Goal: Task Accomplishment & Management: Use online tool/utility

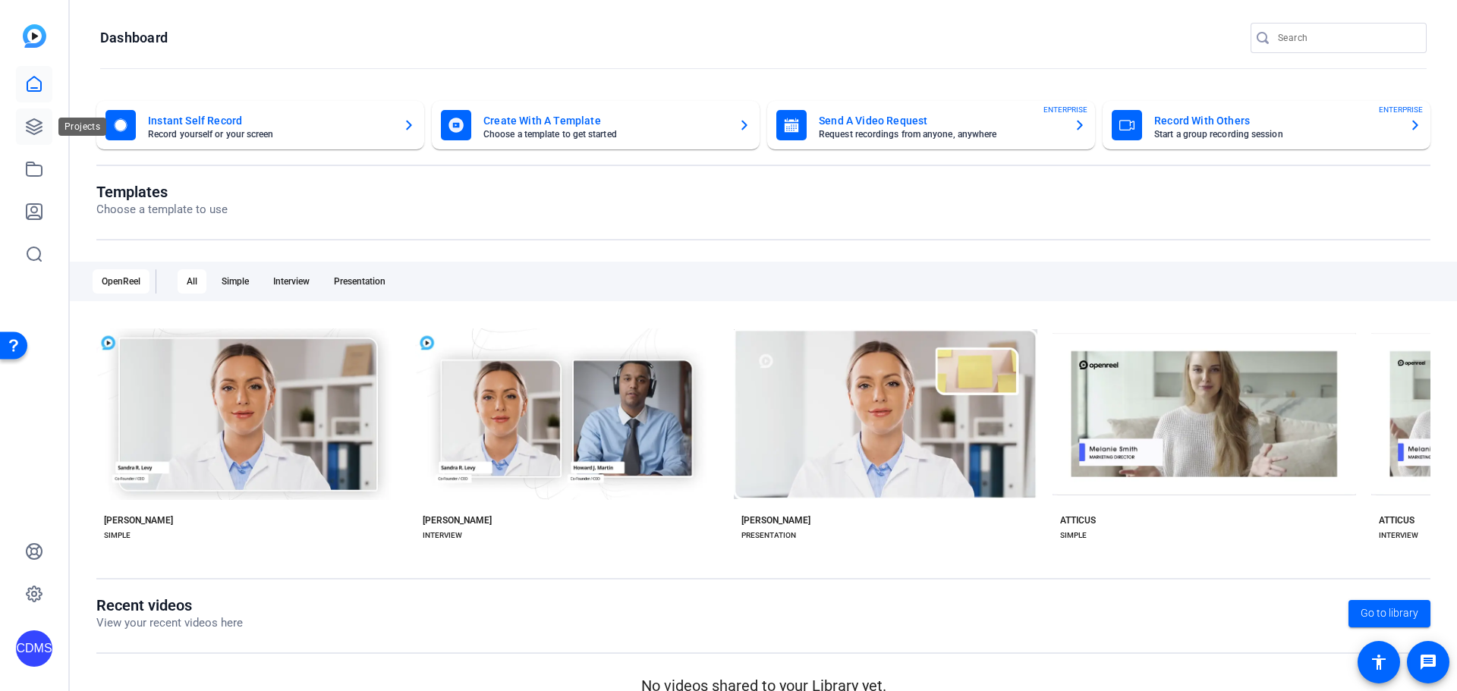
click at [30, 118] on icon at bounding box center [34, 127] width 18 height 18
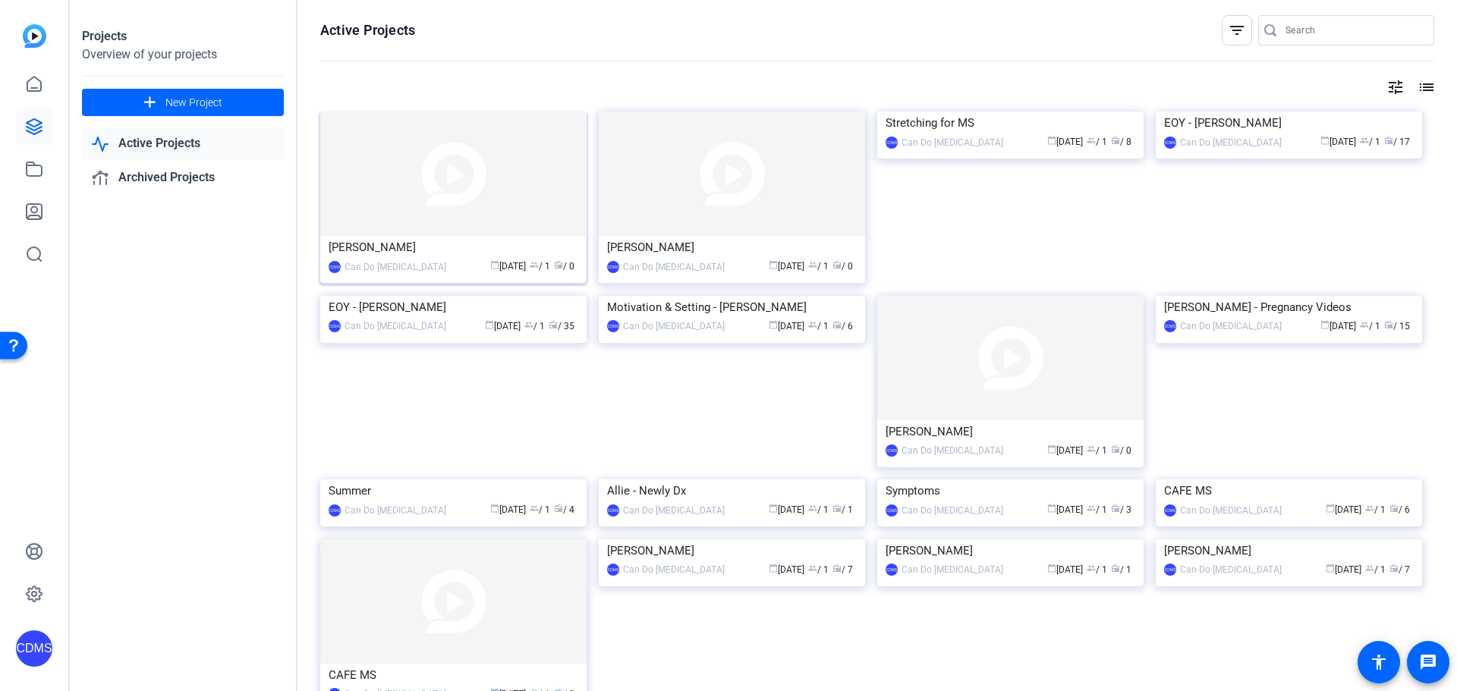
click at [495, 193] on img at bounding box center [453, 174] width 266 height 124
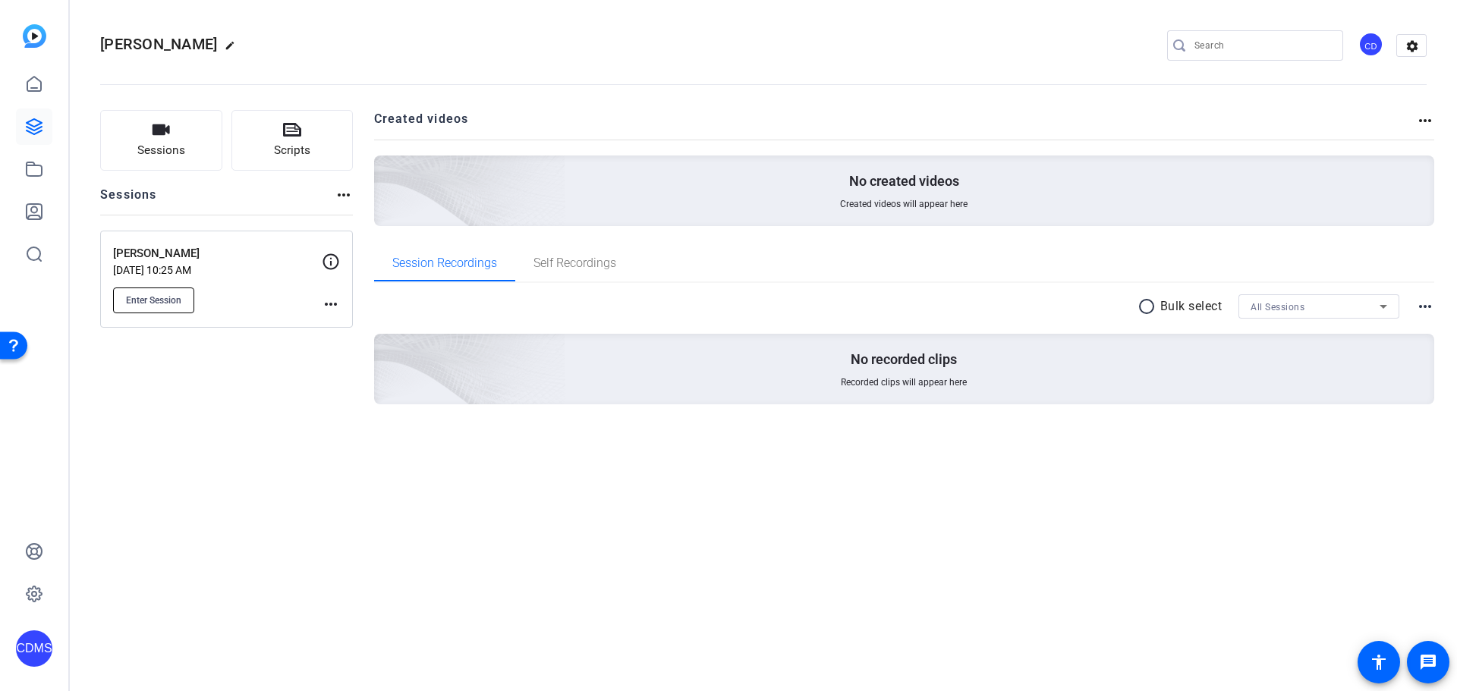
click at [156, 305] on span "Enter Session" at bounding box center [153, 300] width 55 height 12
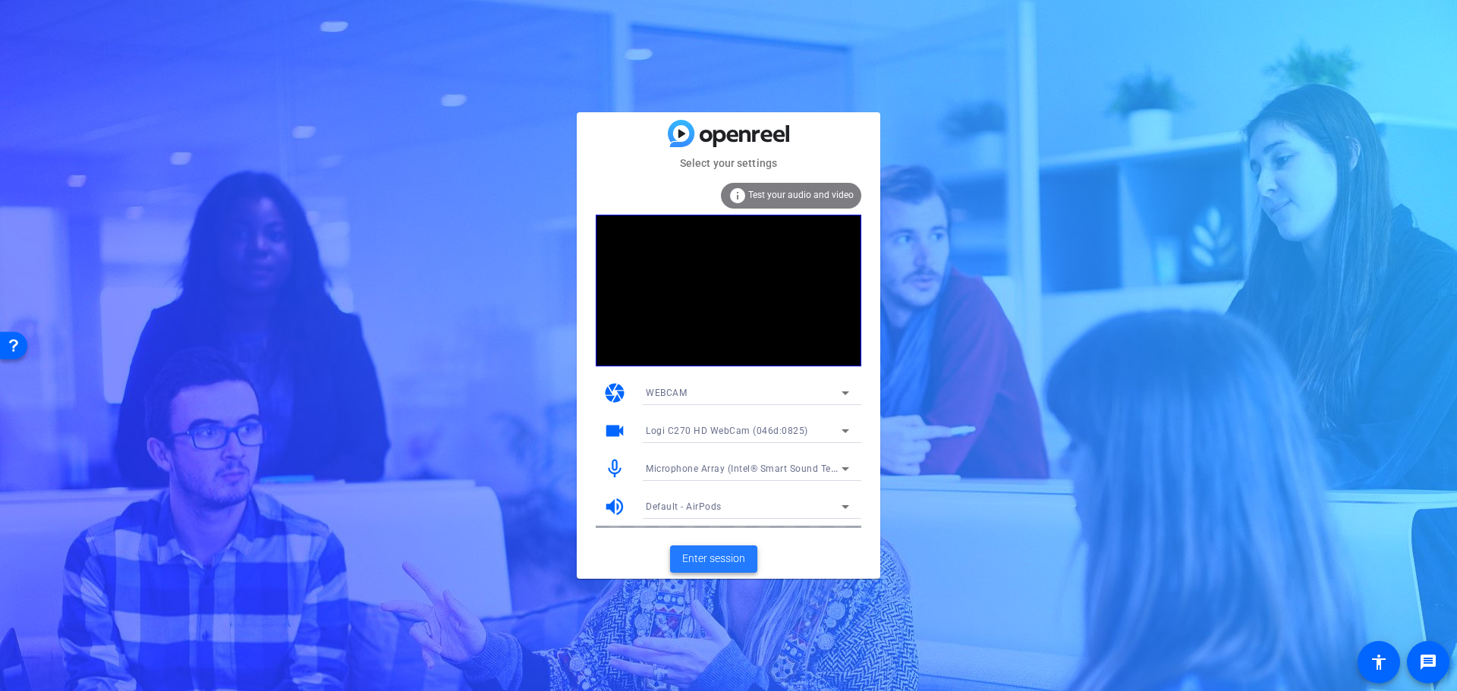
click at [690, 567] on span "Enter session" at bounding box center [713, 559] width 63 height 16
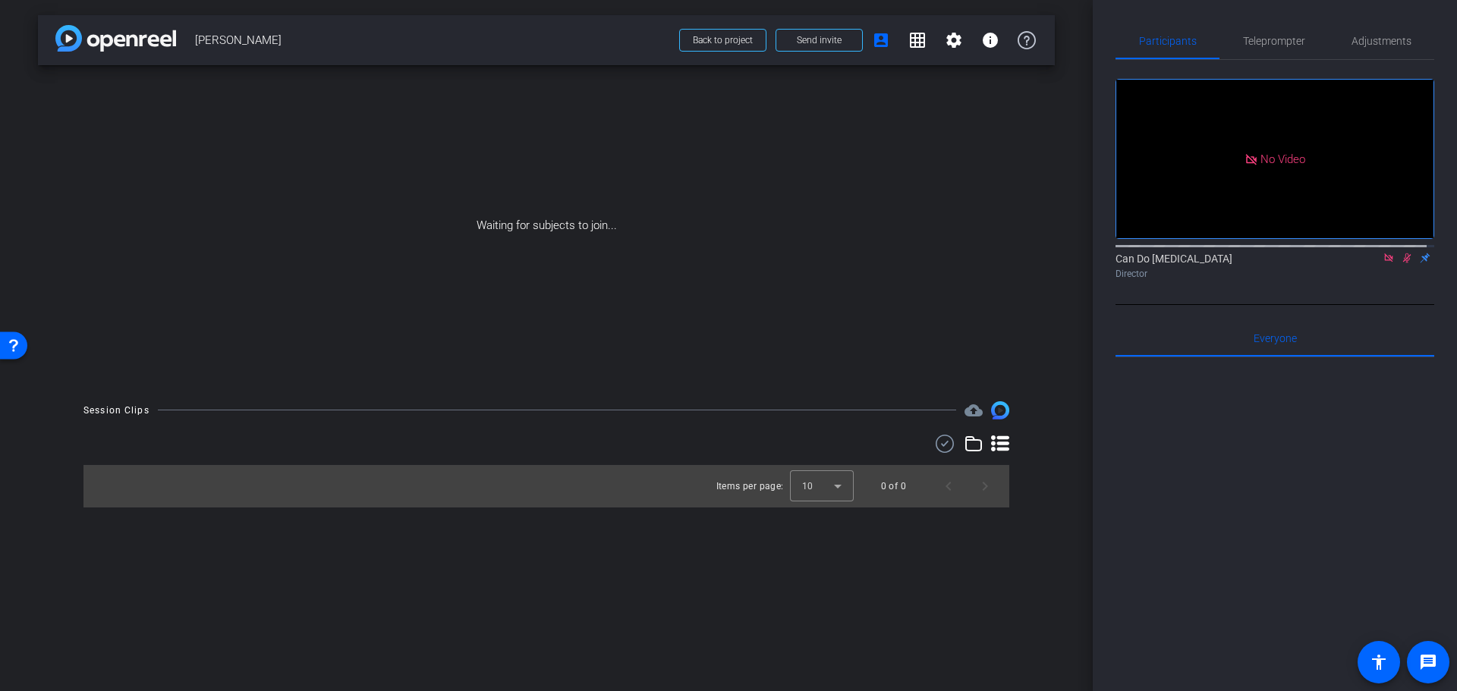
click at [1383, 263] on icon at bounding box center [1389, 258] width 12 height 11
click at [963, 42] on span at bounding box center [954, 40] width 36 height 36
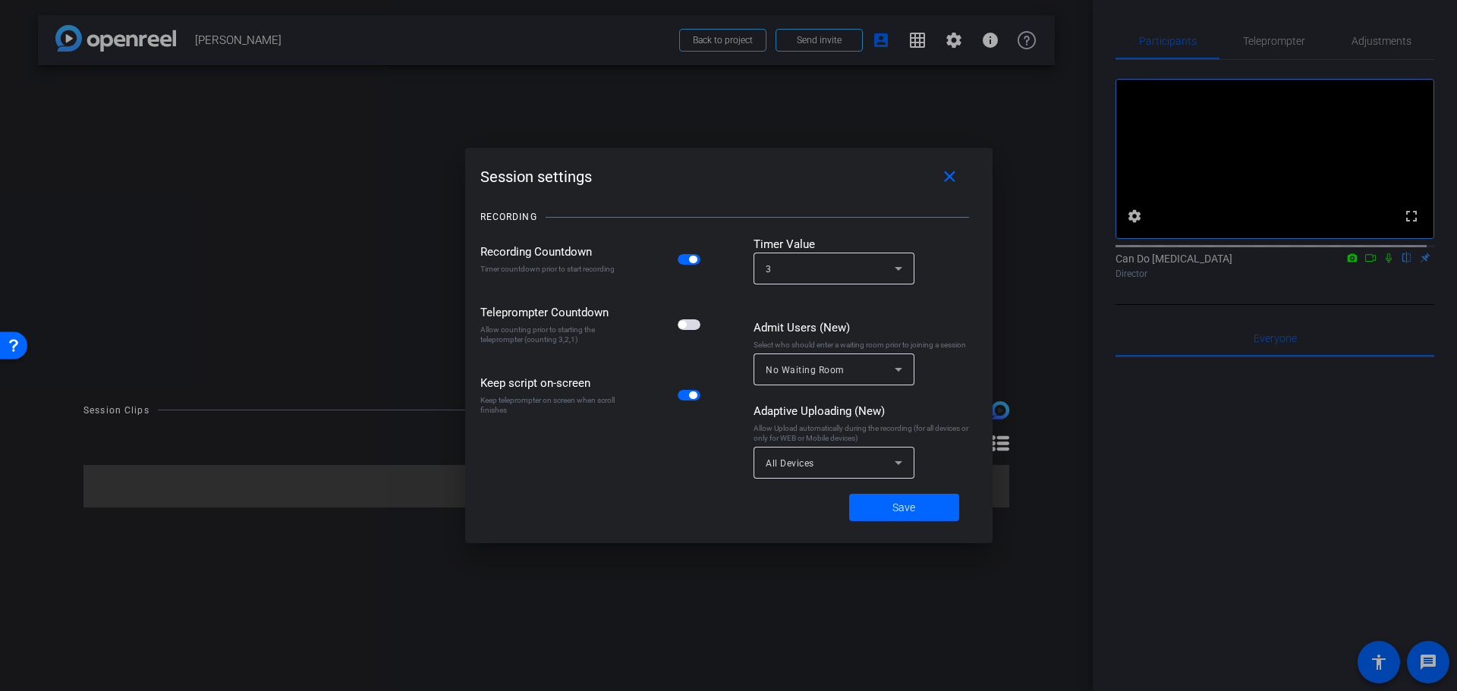
click at [860, 249] on div "Timer Value" at bounding box center [865, 244] width 224 height 17
click at [860, 256] on div "3" at bounding box center [834, 269] width 137 height 32
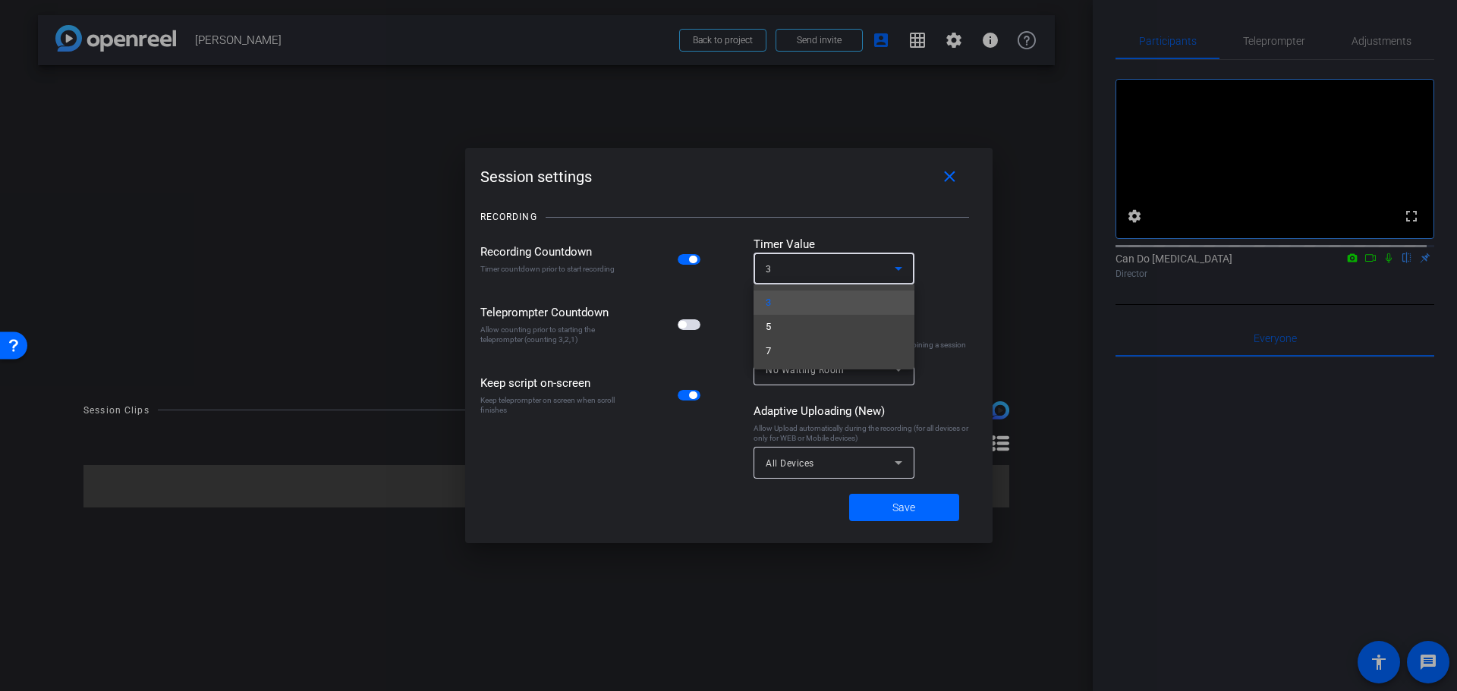
click at [860, 256] on div at bounding box center [728, 345] width 1457 height 691
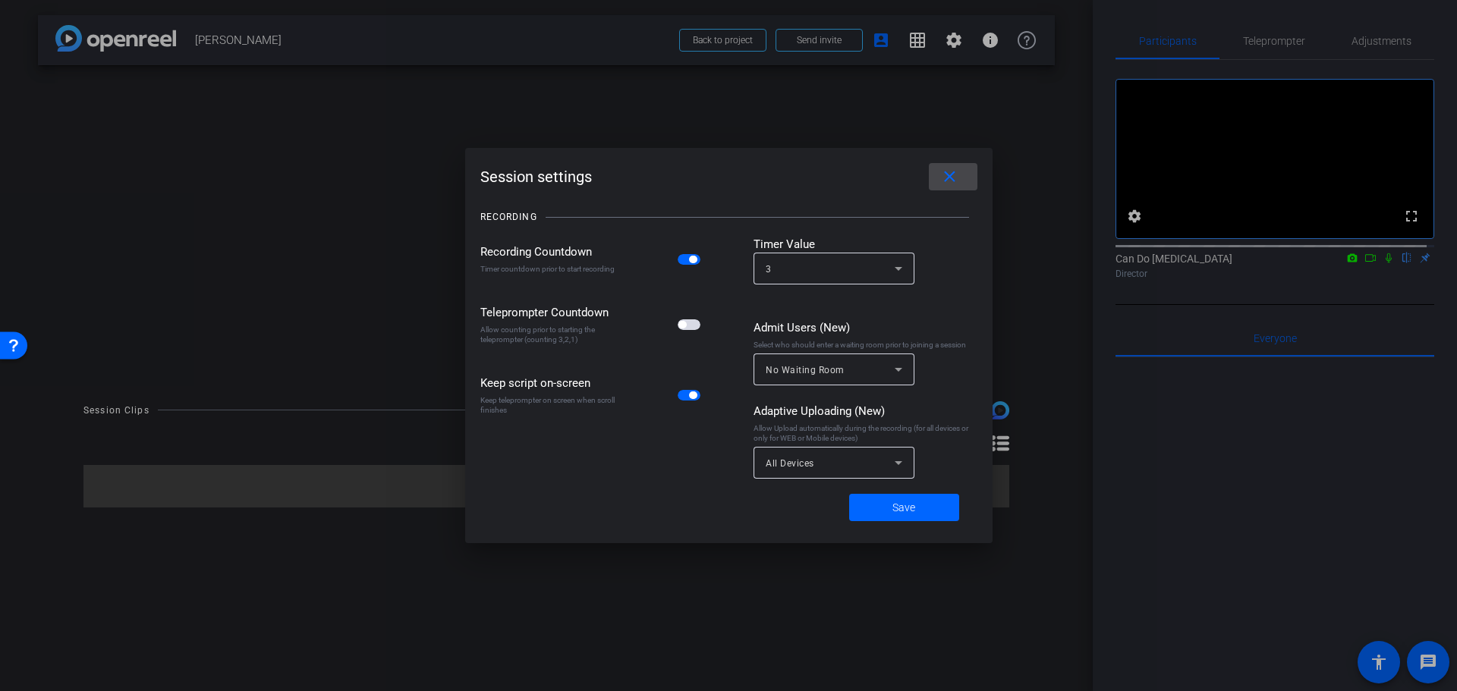
click at [945, 171] on mat-icon "close" at bounding box center [949, 177] width 19 height 19
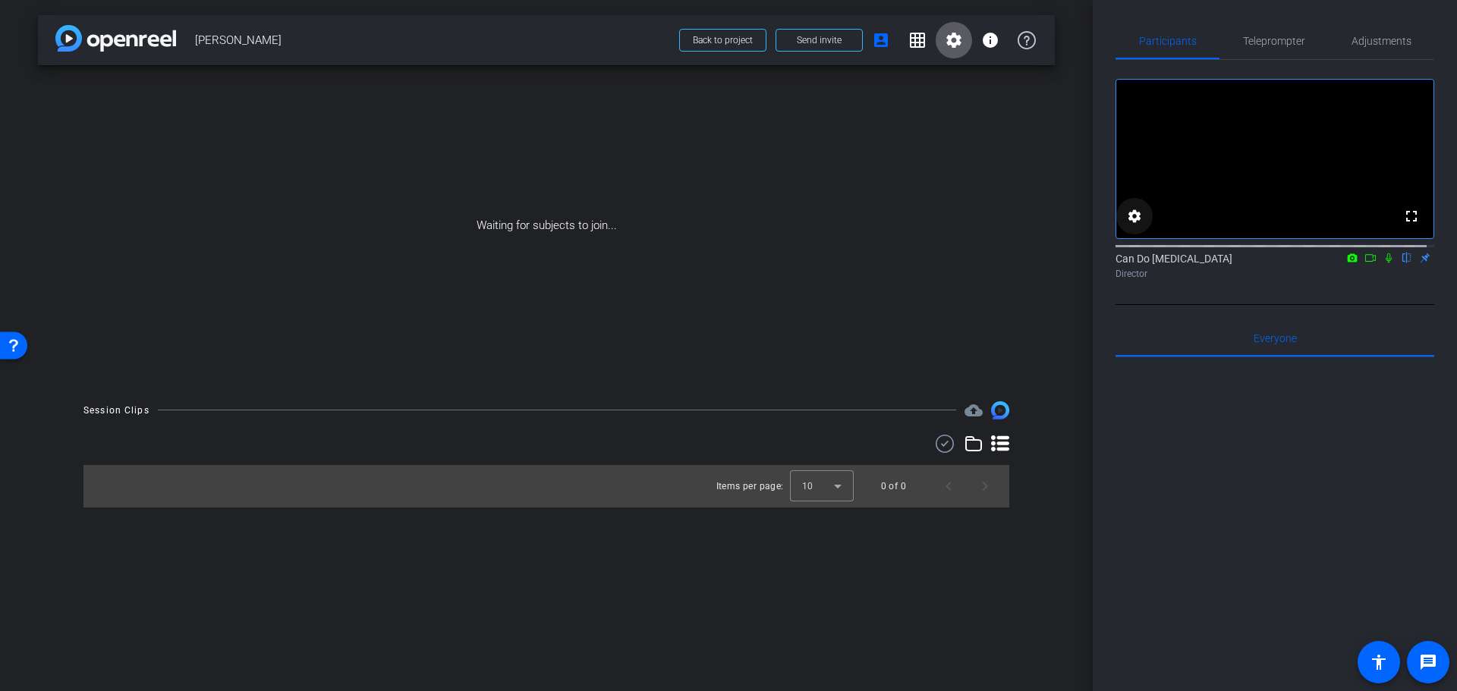
click at [1140, 225] on mat-icon "settings" at bounding box center [1134, 216] width 18 height 18
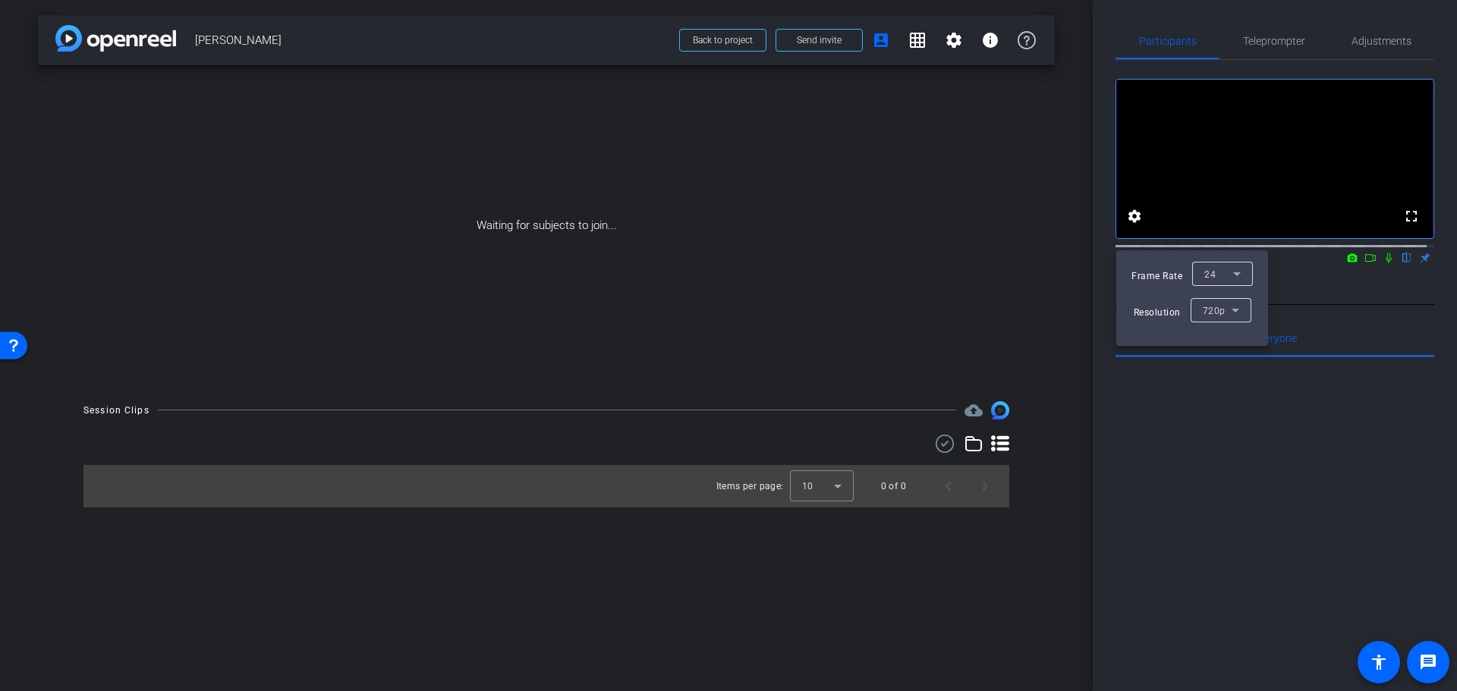
click at [1129, 241] on div at bounding box center [728, 345] width 1457 height 691
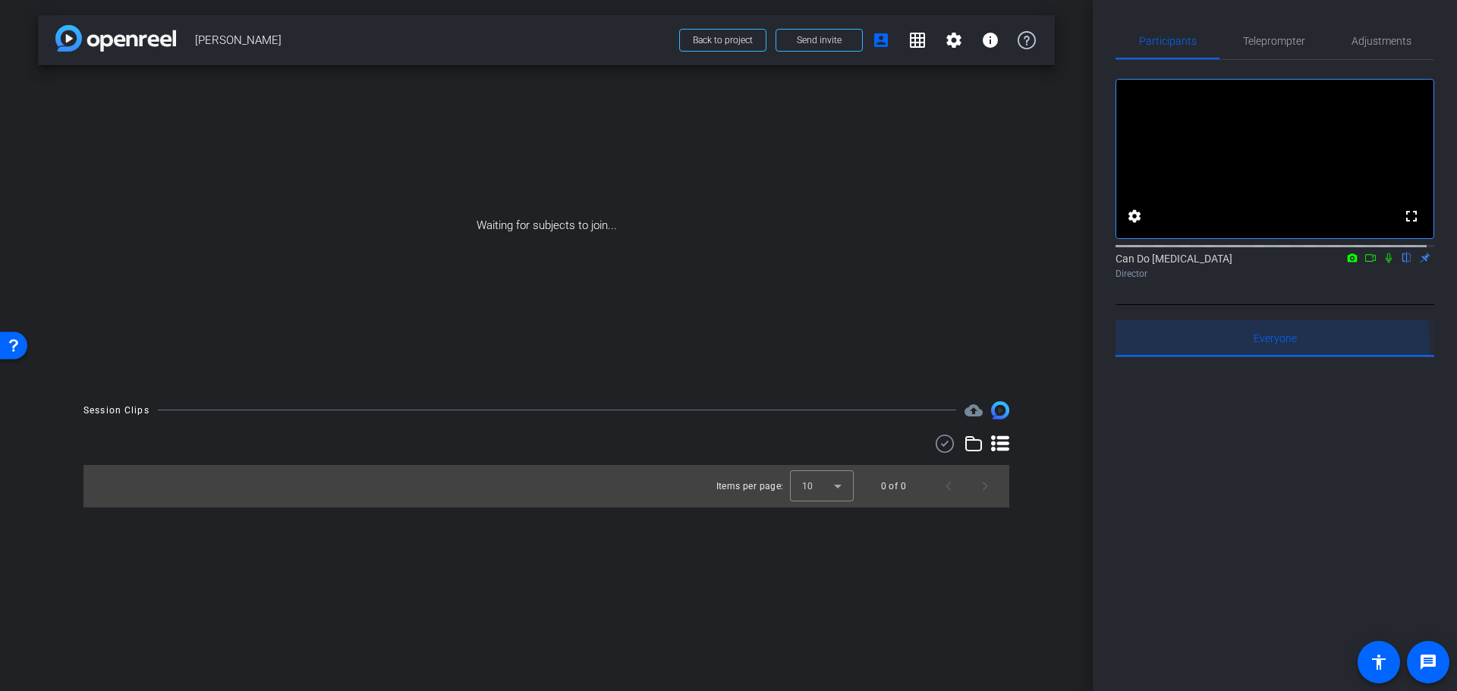
click at [1263, 357] on span "Everyone 0" at bounding box center [1275, 338] width 43 height 36
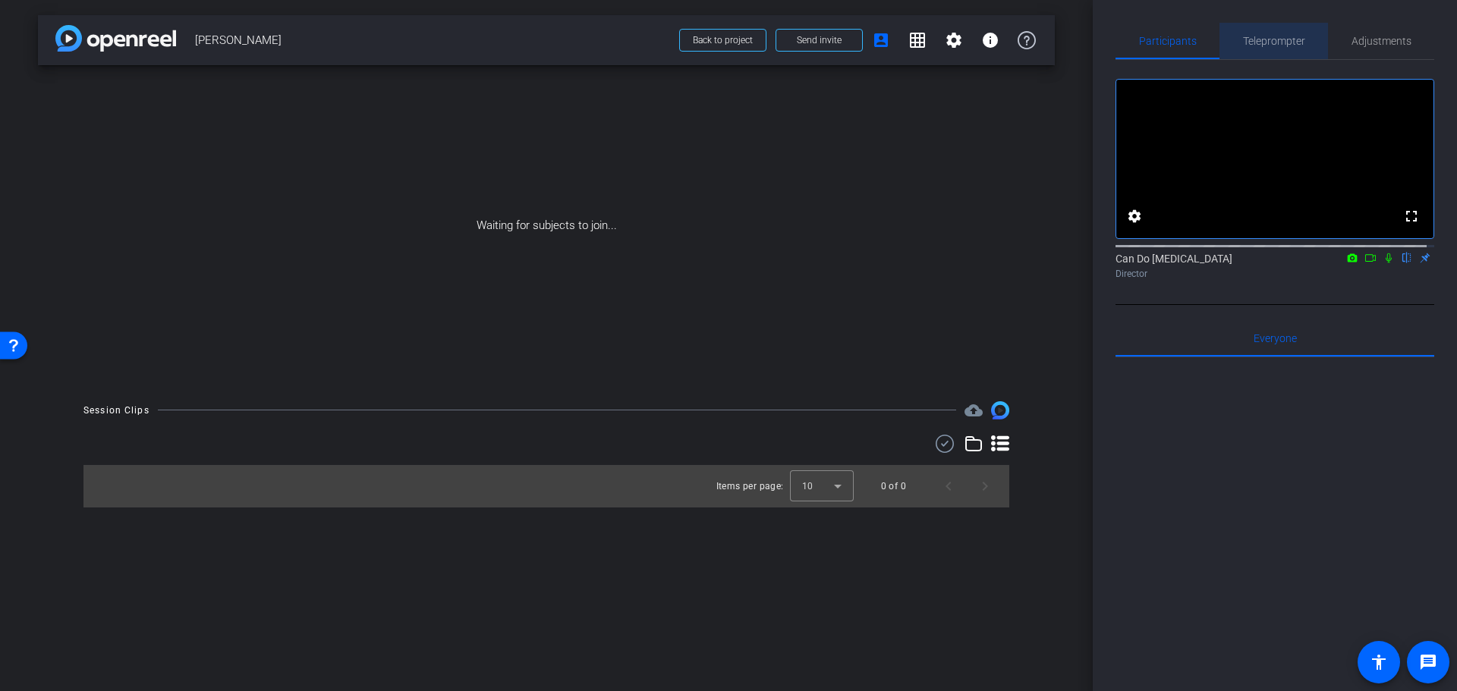
click at [1274, 38] on span "Teleprompter" at bounding box center [1274, 41] width 62 height 11
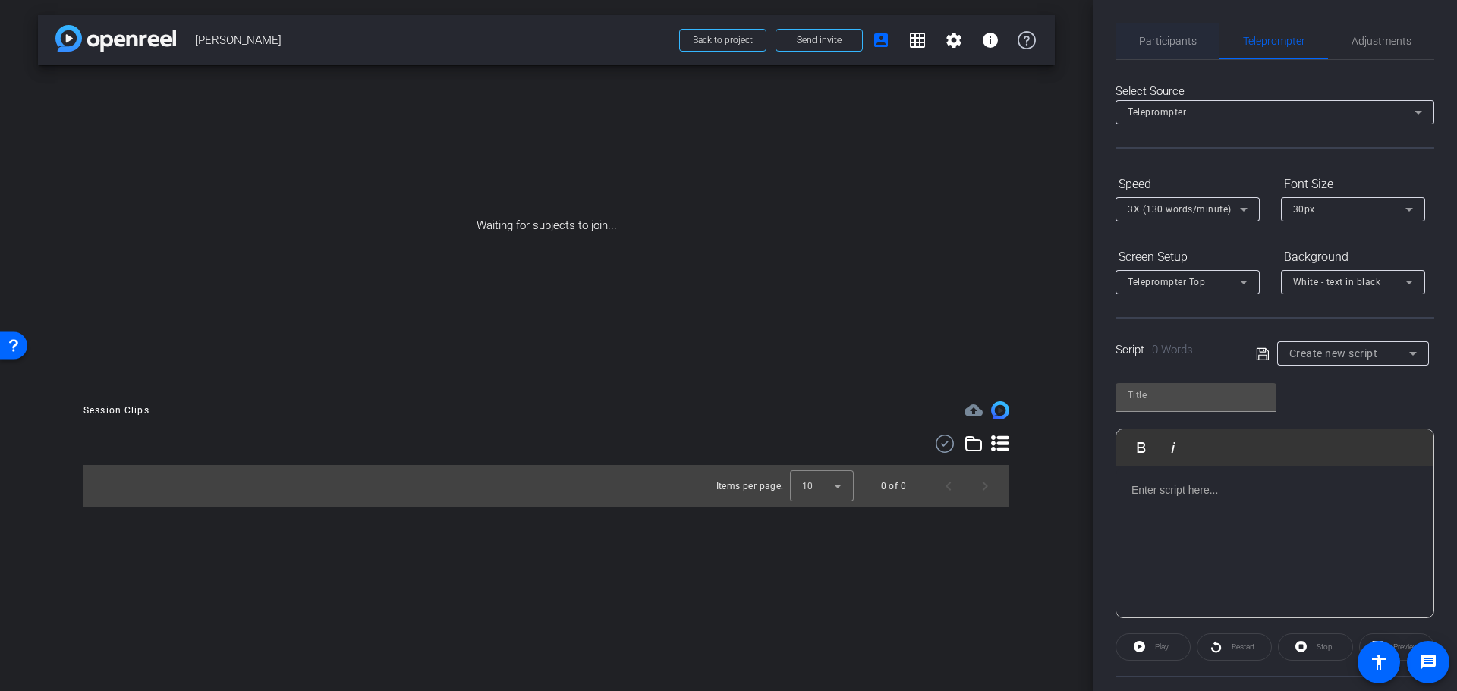
click at [1161, 39] on span "Participants" at bounding box center [1168, 41] width 58 height 11
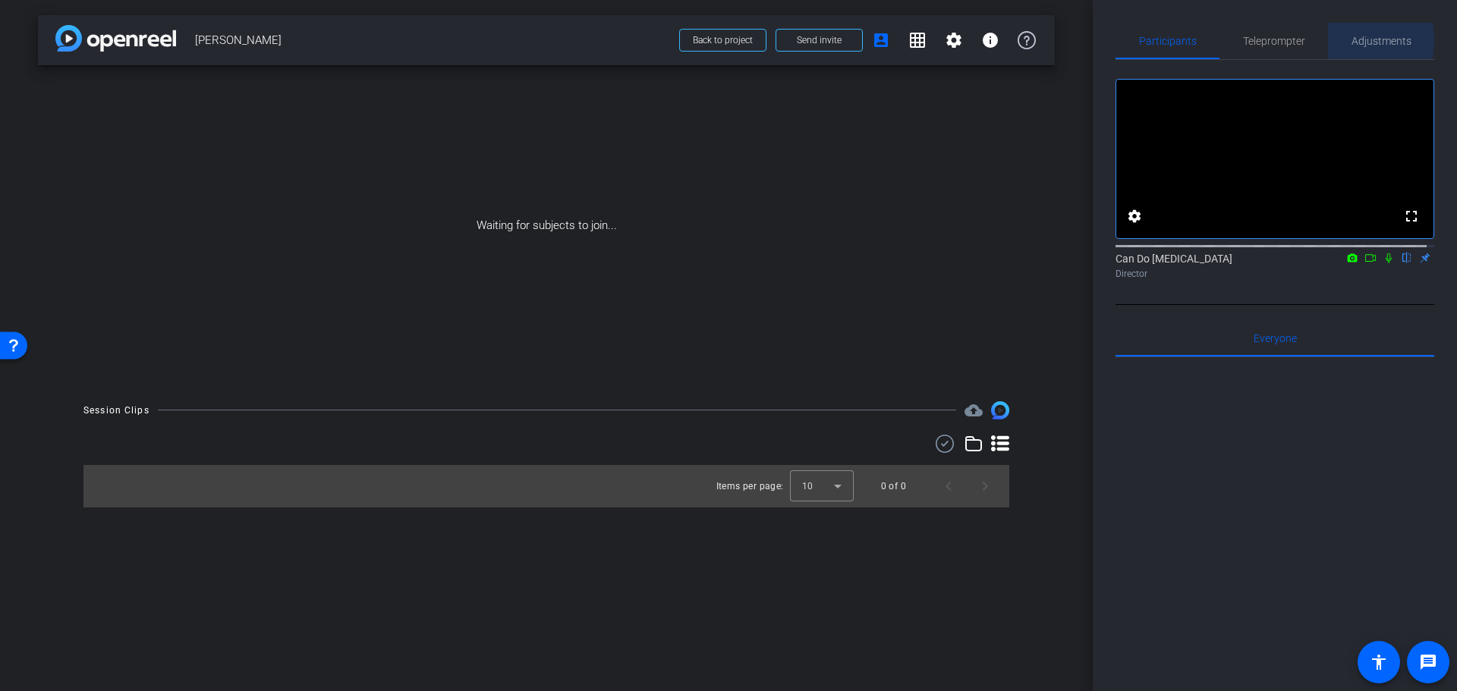
click at [1356, 40] on span "Adjustments" at bounding box center [1381, 41] width 60 height 11
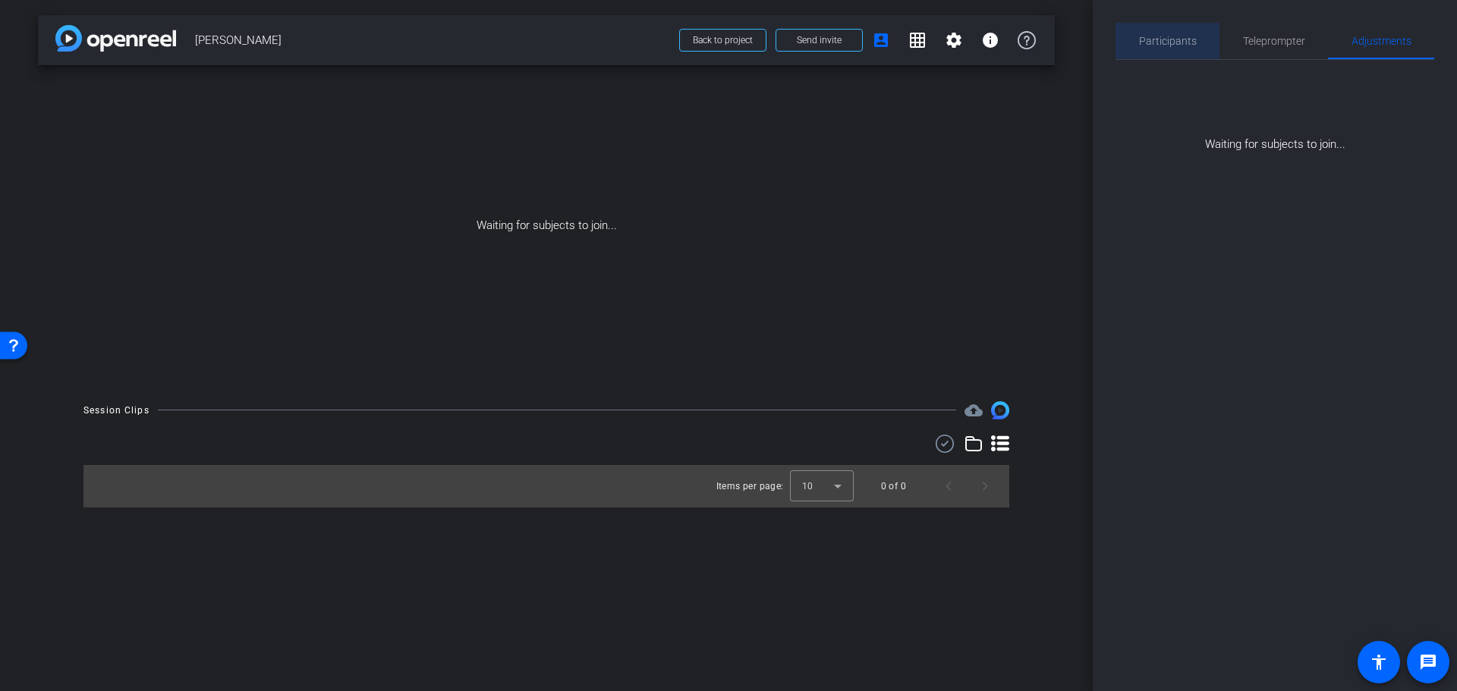
click at [1159, 55] on span "Participants" at bounding box center [1168, 41] width 58 height 36
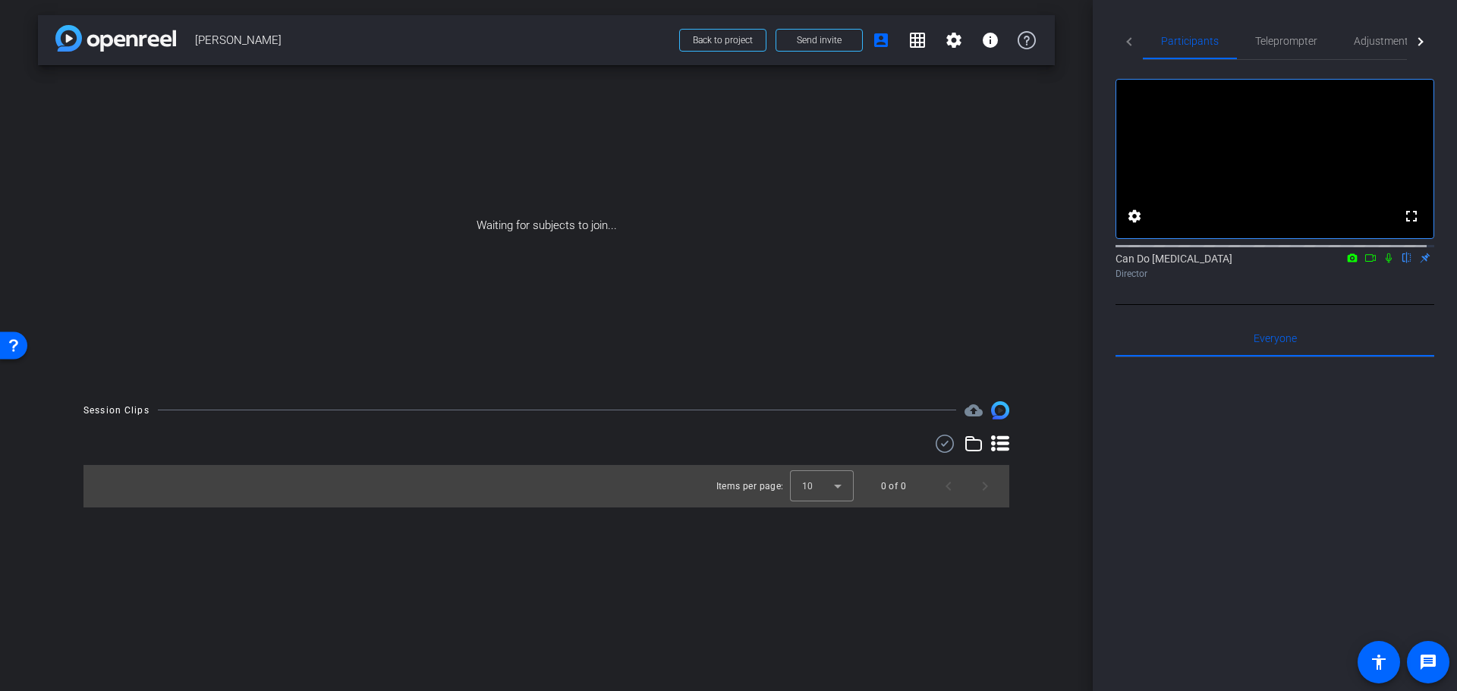
click at [1219, 543] on div at bounding box center [1274, 545] width 319 height 376
click at [1249, 436] on div at bounding box center [1274, 545] width 319 height 376
click at [1232, 418] on div at bounding box center [1274, 545] width 319 height 376
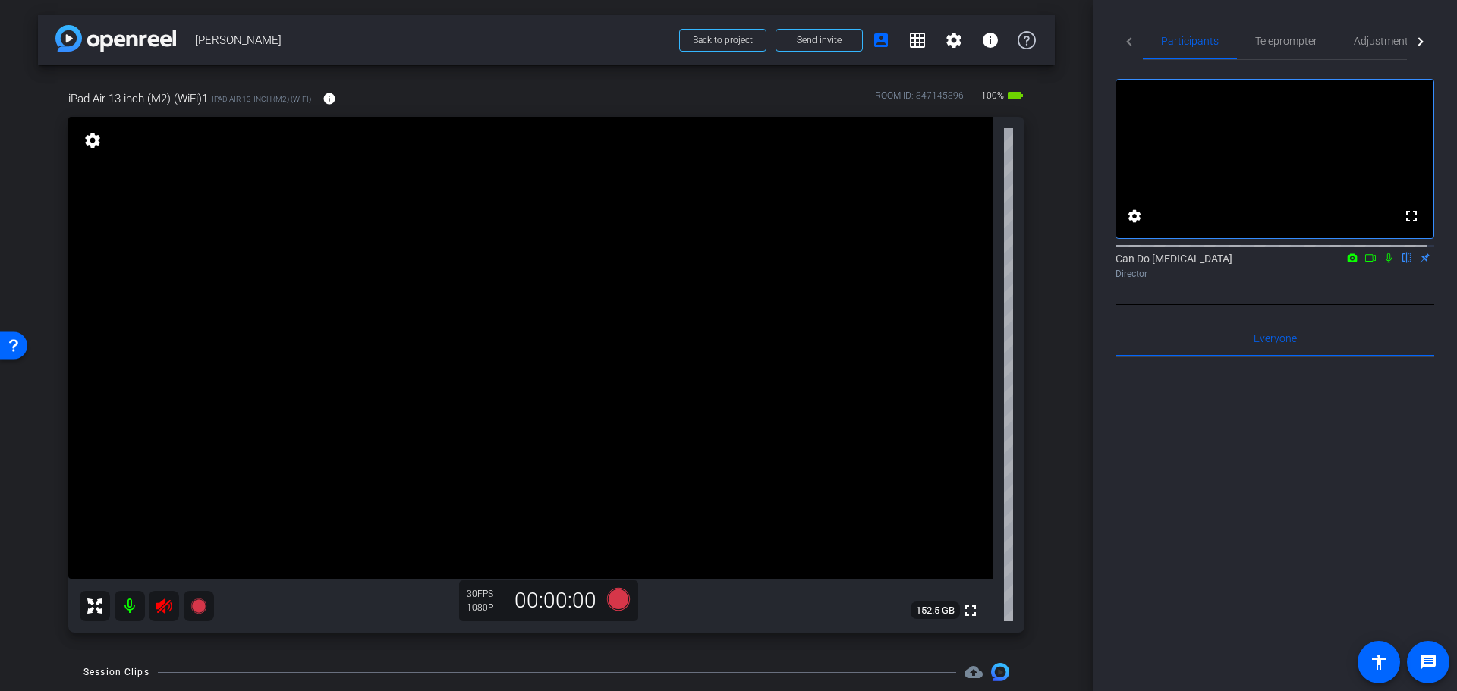
click at [49, 546] on div "iPad Air 13-inch (M2) (WiFi)1 iPad Air 13-inch (M2) (WiFi) info ROOM ID: 847145…" at bounding box center [546, 356] width 1017 height 583
click at [168, 615] on icon at bounding box center [164, 606] width 18 height 18
click at [1357, 42] on span "Adjustments" at bounding box center [1384, 41] width 60 height 11
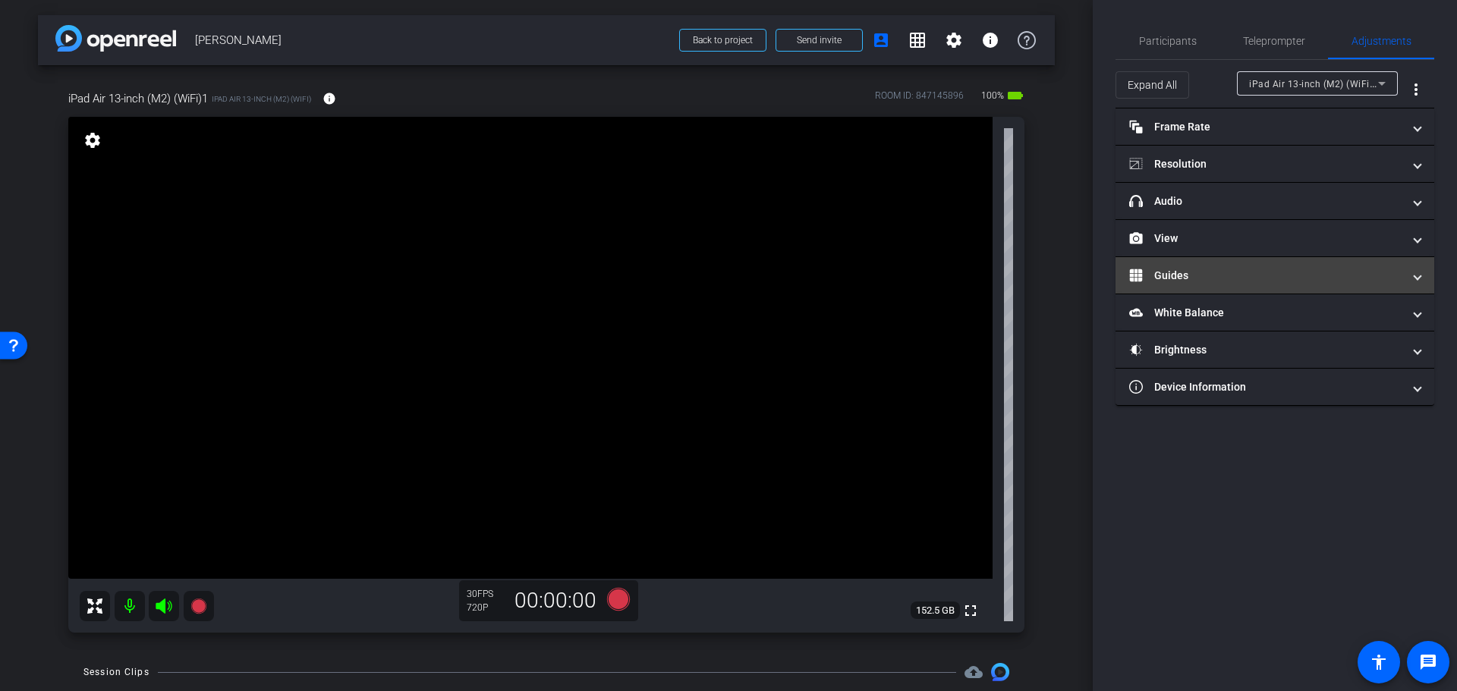
click at [1241, 273] on mat-panel-title "Guides" at bounding box center [1265, 276] width 273 height 16
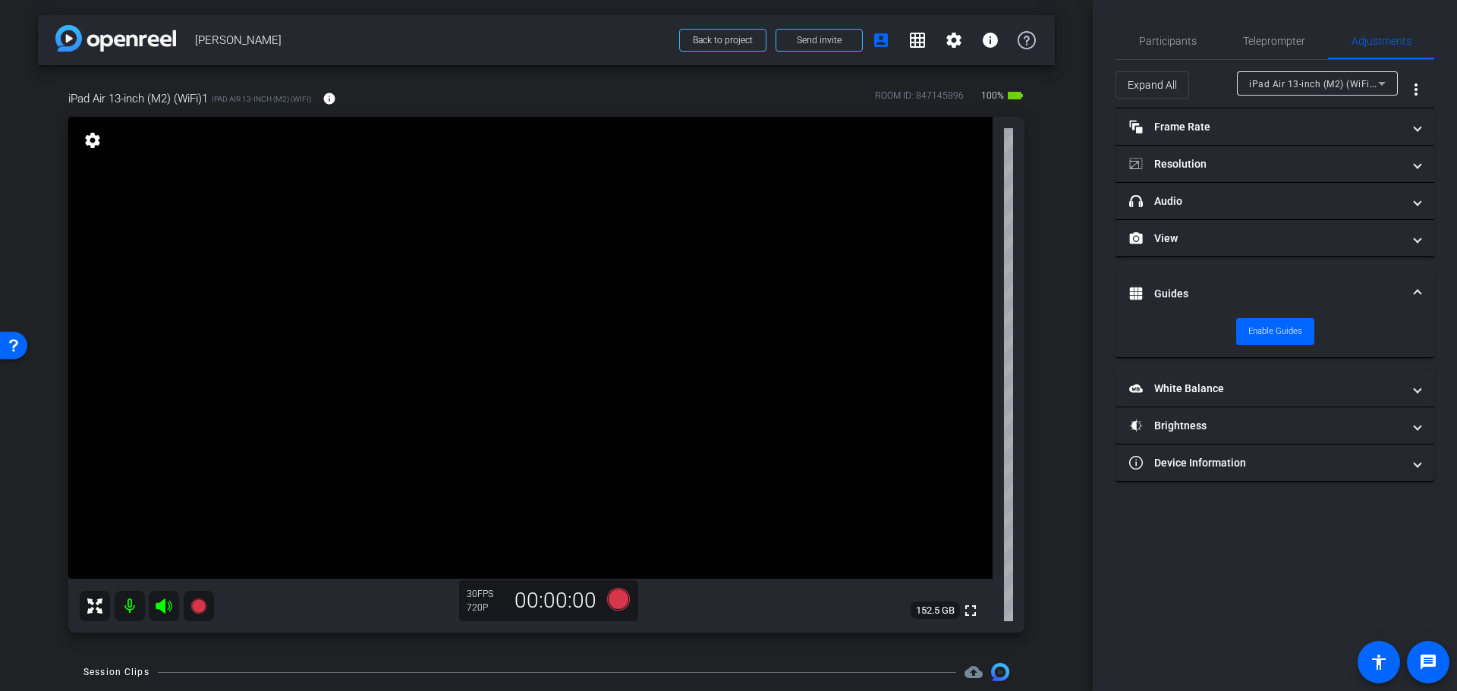
click at [1219, 277] on mat-expansion-panel-header "Guides" at bounding box center [1274, 293] width 319 height 49
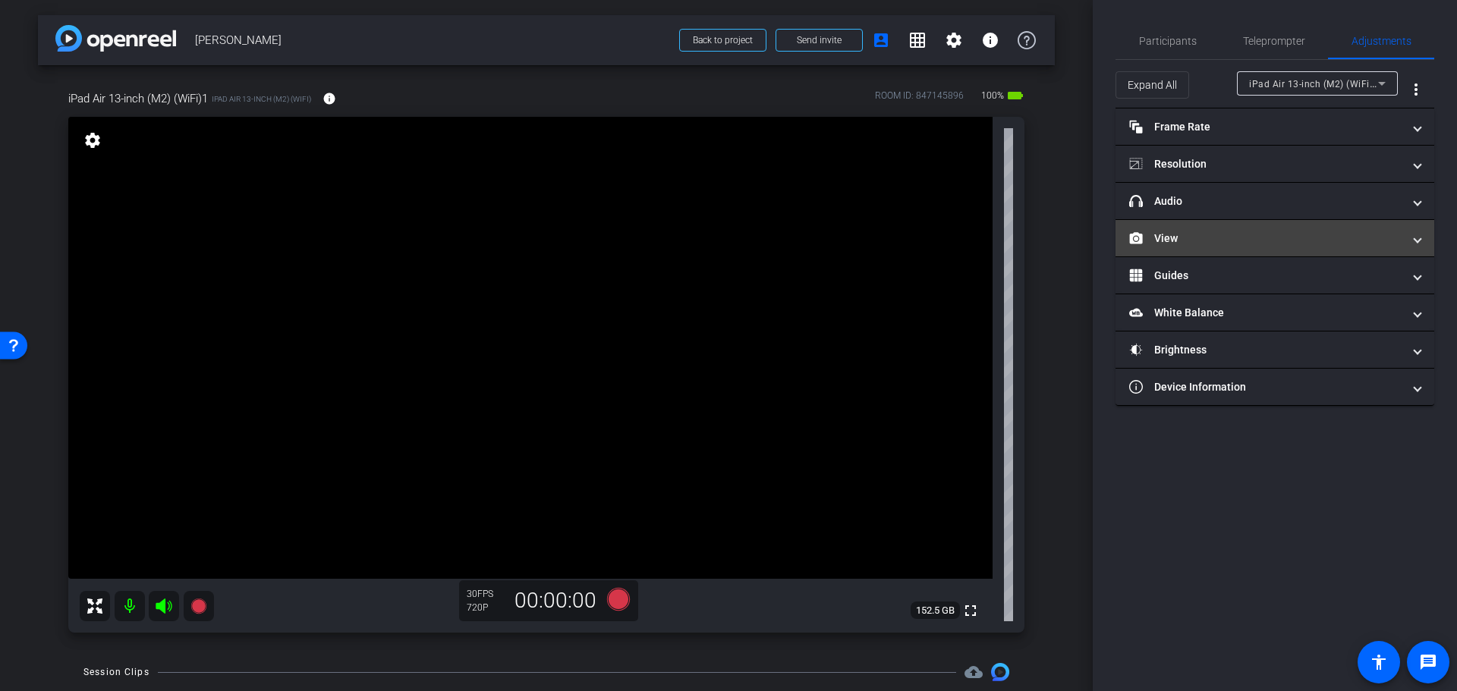
click at [1204, 231] on mat-panel-title "View" at bounding box center [1265, 239] width 273 height 16
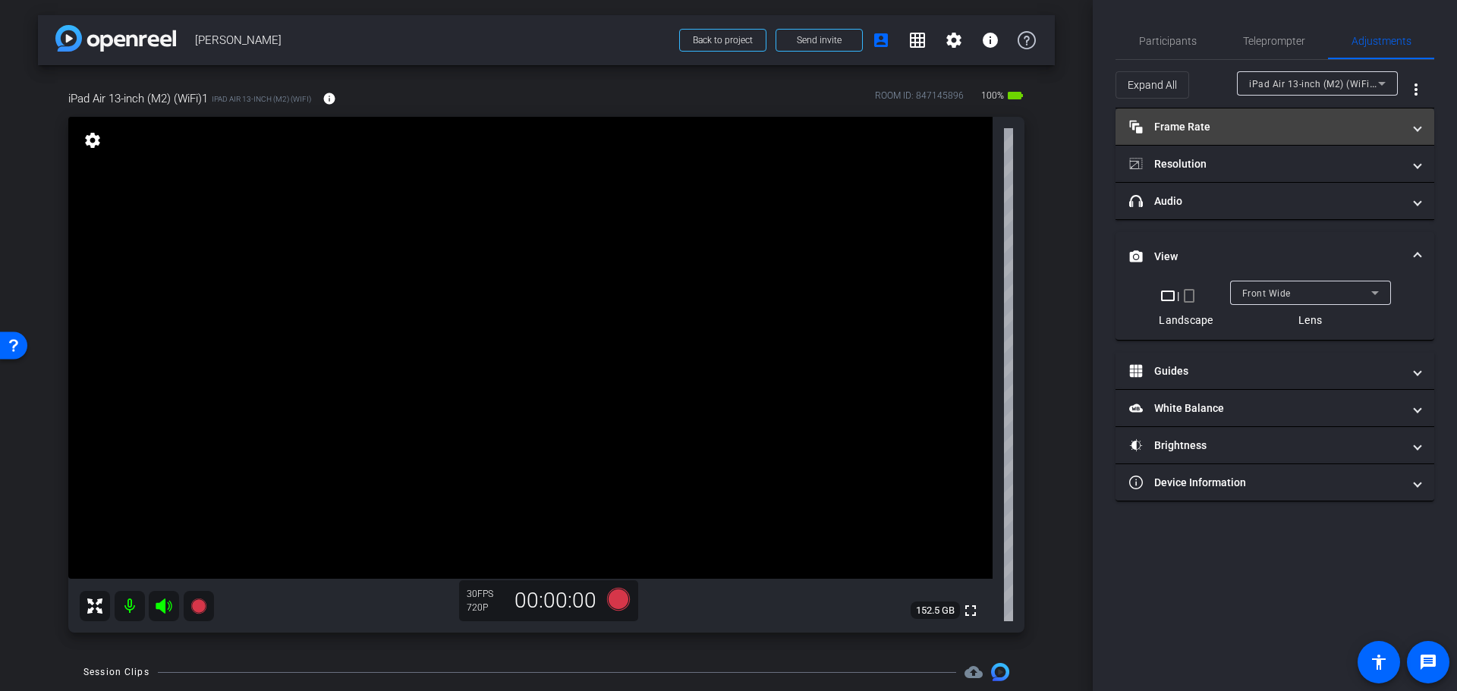
click at [1208, 131] on mat-panel-title "Frame Rate Frame Rate" at bounding box center [1265, 127] width 273 height 16
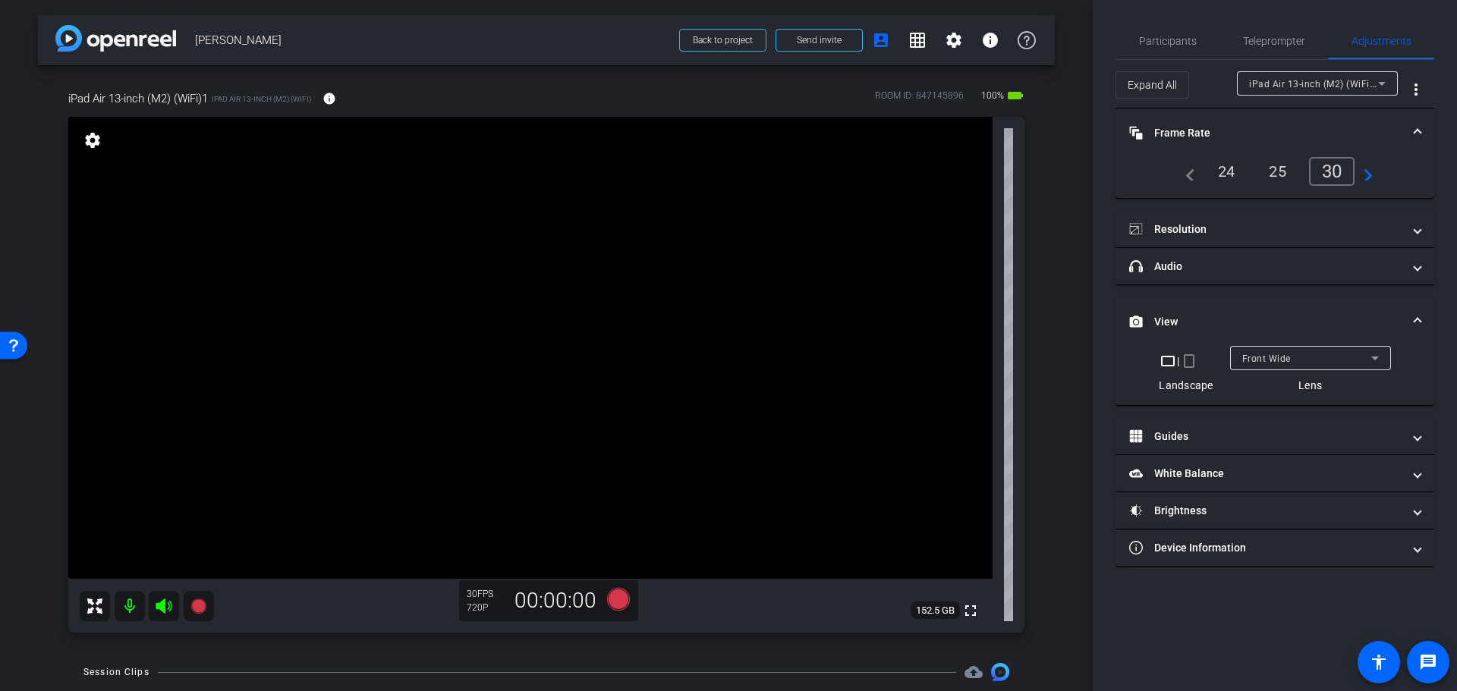
click at [1210, 127] on mat-panel-title "Frame Rate Frame Rate" at bounding box center [1265, 133] width 273 height 16
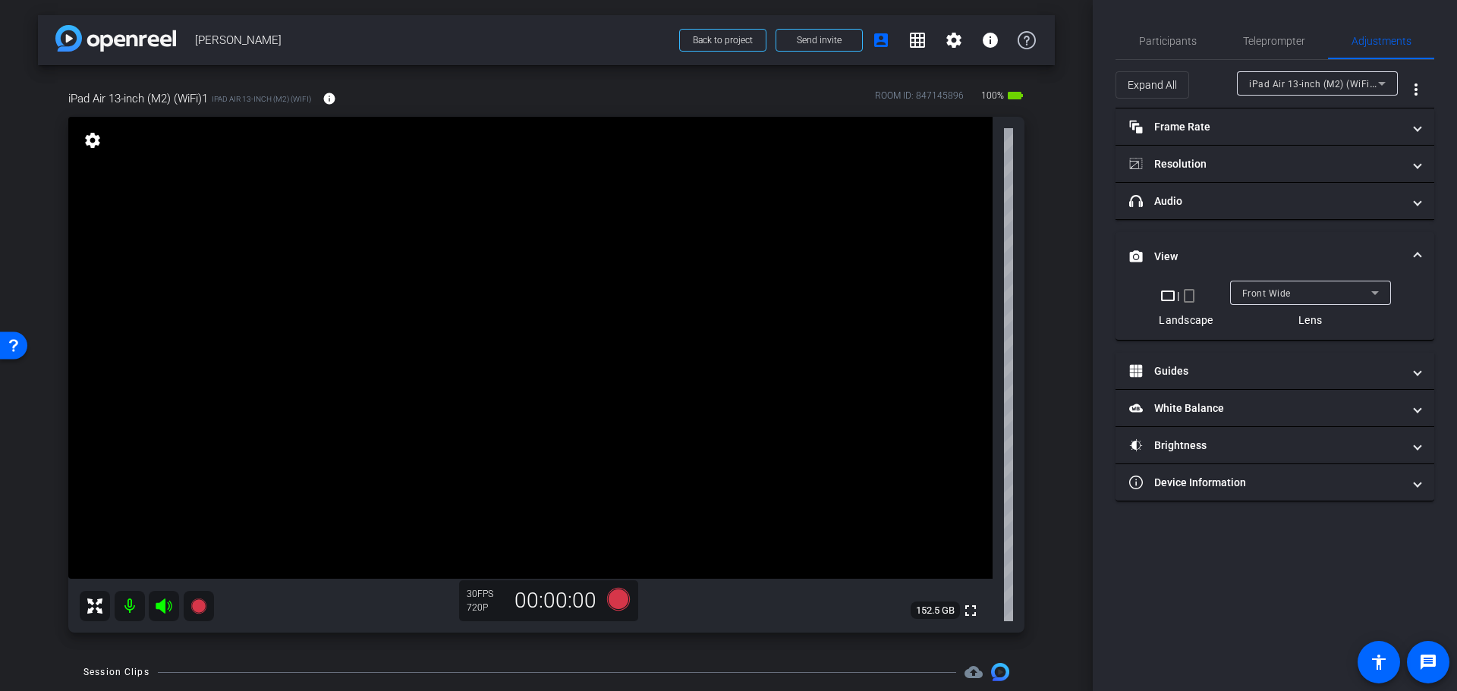
click at [1186, 231] on mat-accordion "Frame Rate Frame Rate navigate_before 24 25 30 navigate_next Resolution navigat…" at bounding box center [1274, 305] width 319 height 393
click at [1186, 249] on mat-panel-title "View" at bounding box center [1265, 257] width 273 height 16
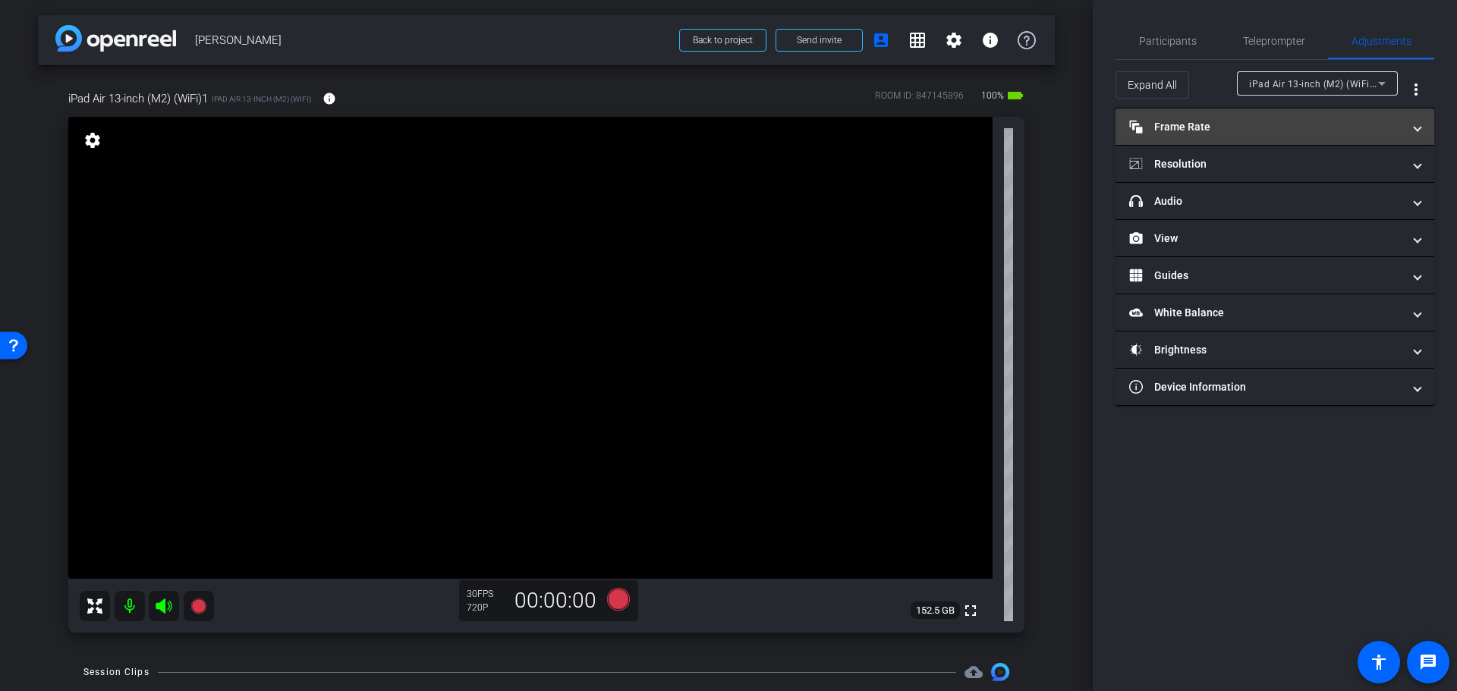
click at [1209, 142] on mat-expansion-panel-header "Frame Rate Frame Rate" at bounding box center [1274, 127] width 319 height 36
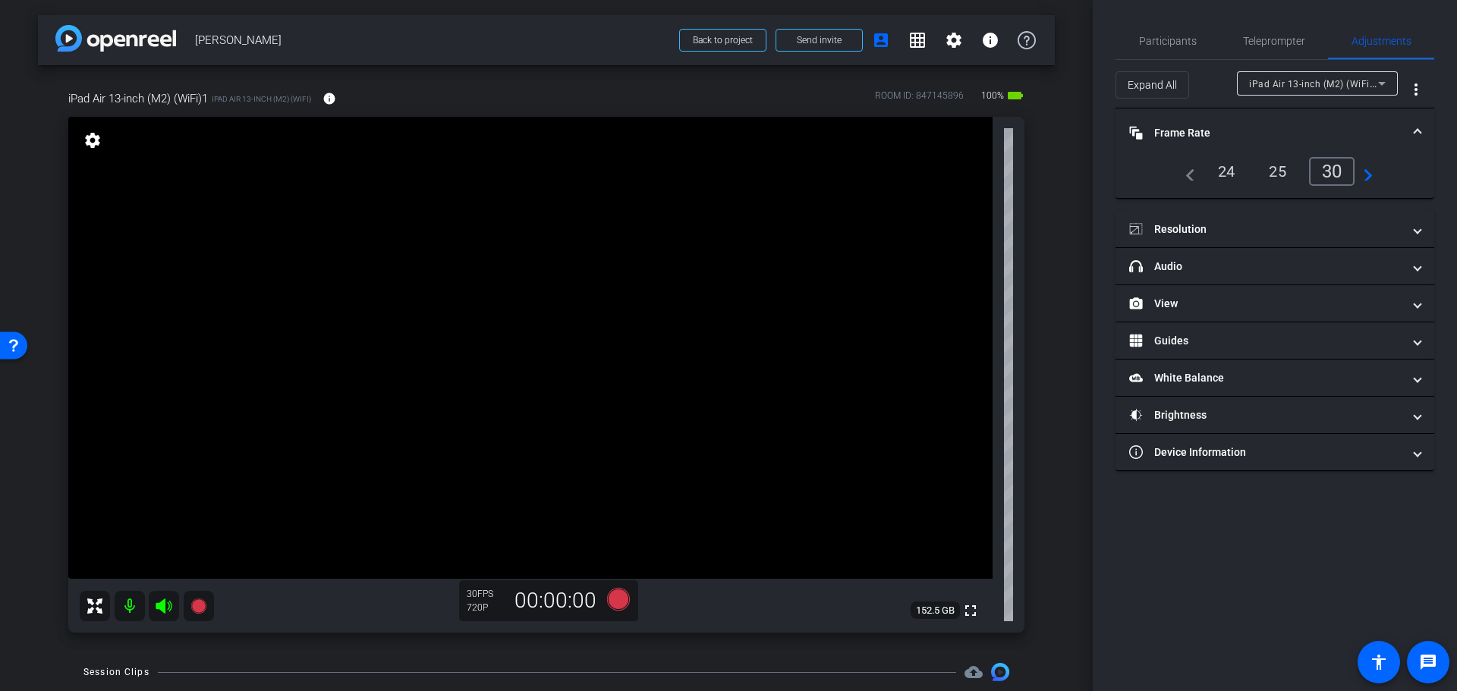
click at [1374, 173] on div "navigate_before 24 25 30 navigate_next" at bounding box center [1275, 171] width 282 height 29
click at [1372, 108] on div at bounding box center [1317, 104] width 161 height 17
click at [1276, 220] on mat-expansion-panel-header "Resolution" at bounding box center [1274, 229] width 319 height 36
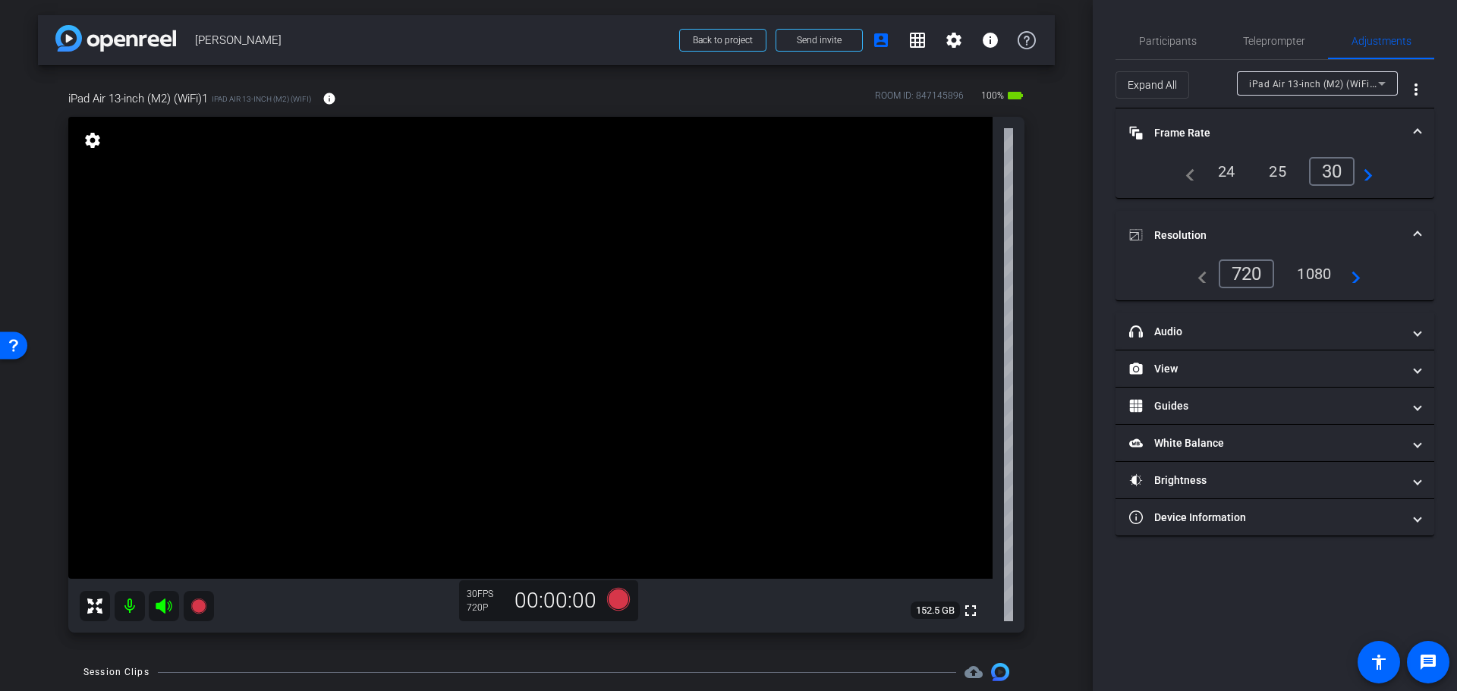
click at [1359, 278] on mat-icon "navigate_next" at bounding box center [1351, 274] width 18 height 18
click at [1306, 277] on div "1080" at bounding box center [1313, 274] width 57 height 26
click at [1203, 231] on mat-panel-title "Resolution" at bounding box center [1265, 236] width 273 height 16
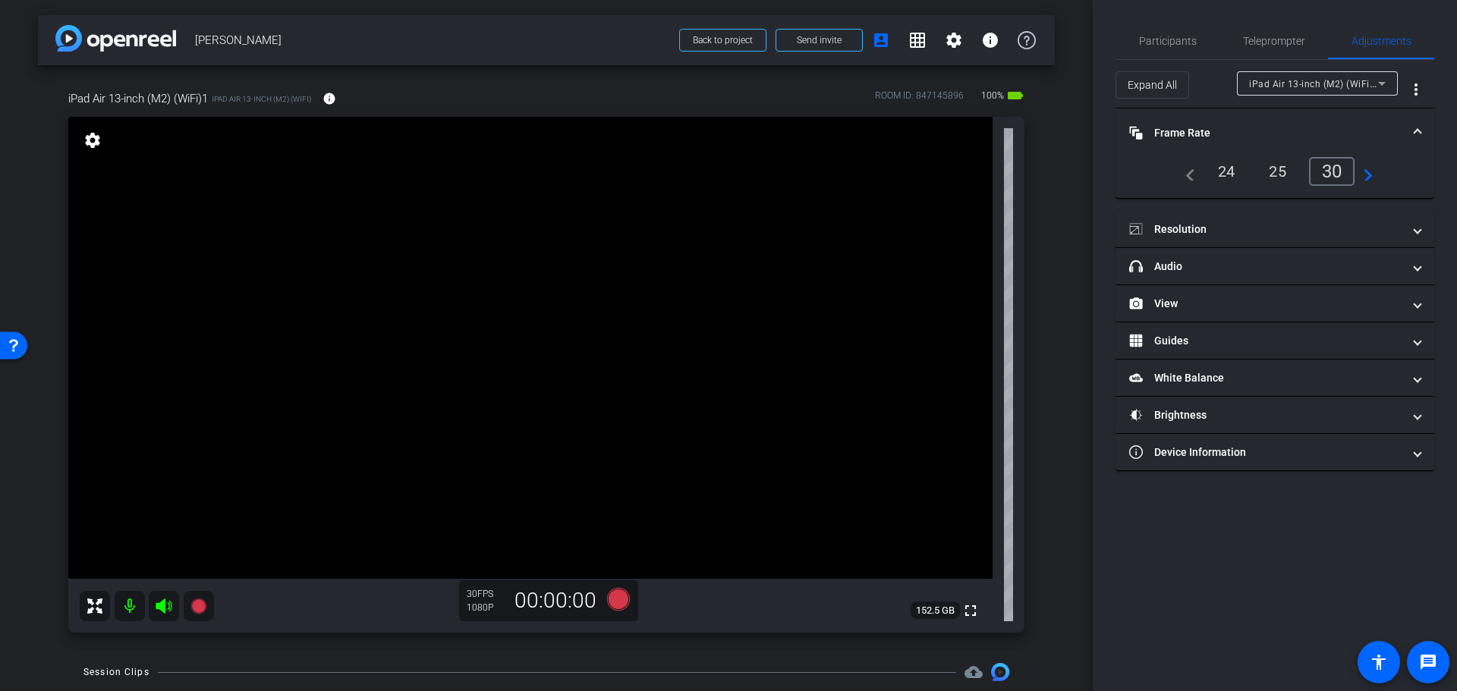
click at [1364, 173] on mat-icon "navigate_next" at bounding box center [1363, 171] width 18 height 18
click at [1366, 174] on mat-icon "navigate_next" at bounding box center [1363, 171] width 18 height 18
click at [1332, 175] on div "60" at bounding box center [1335, 172] width 40 height 26
click at [1406, 137] on span "Frame Rate Frame Rate" at bounding box center [1271, 133] width 285 height 16
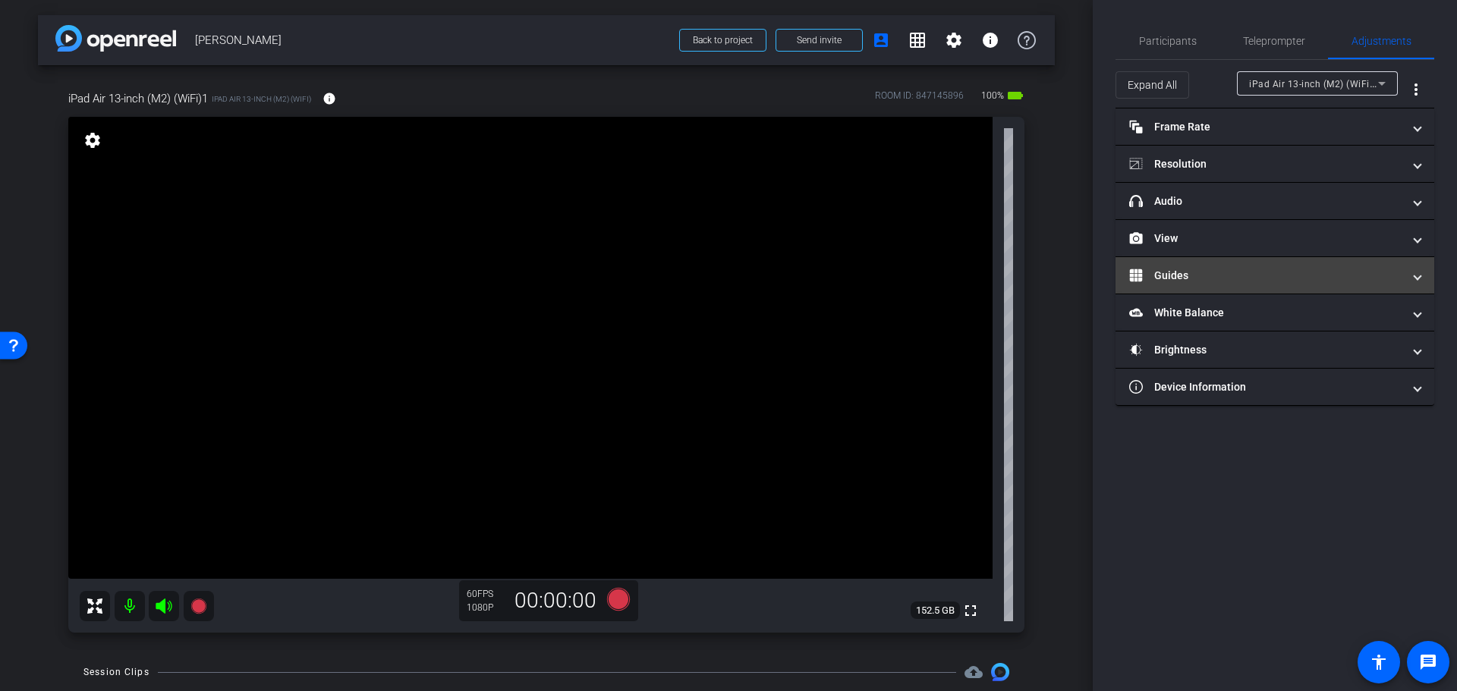
click at [1203, 266] on mat-expansion-panel-header "Guides" at bounding box center [1274, 275] width 319 height 36
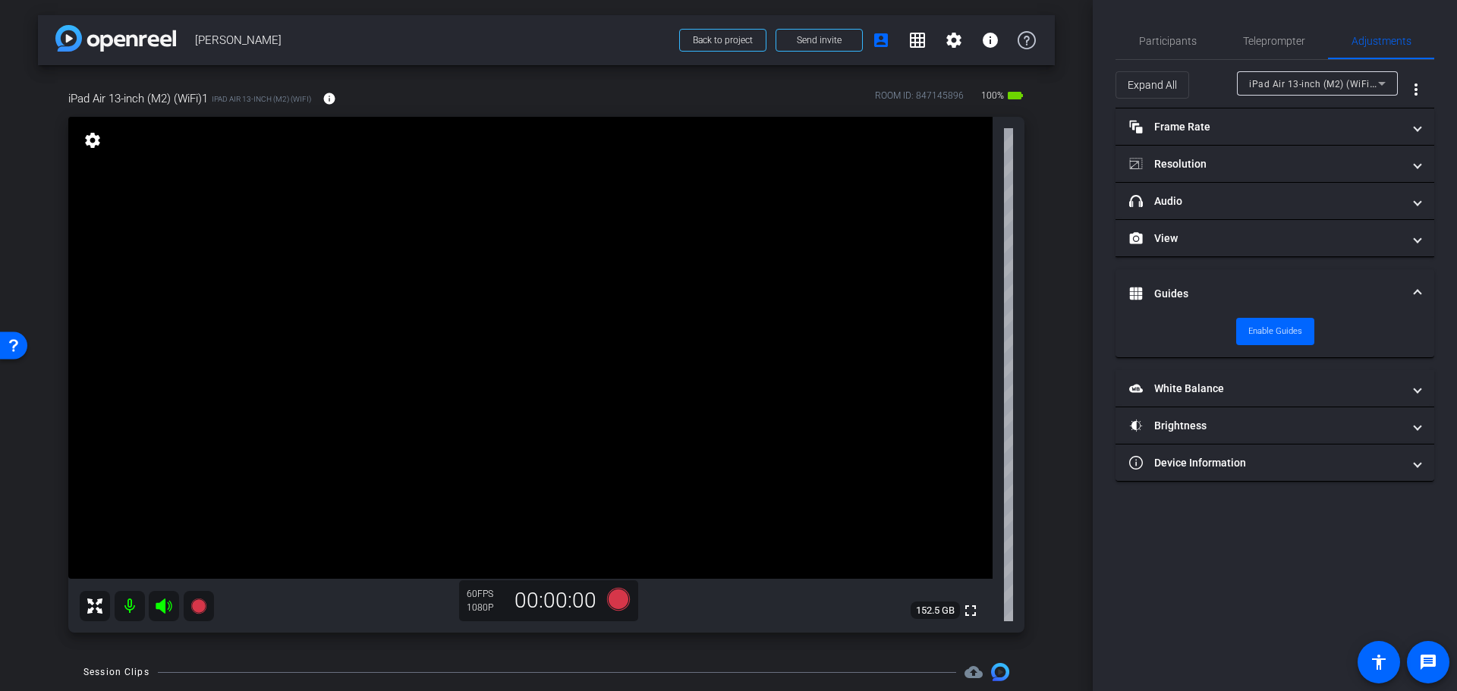
click at [1206, 279] on mat-expansion-panel-header "Guides" at bounding box center [1274, 293] width 319 height 49
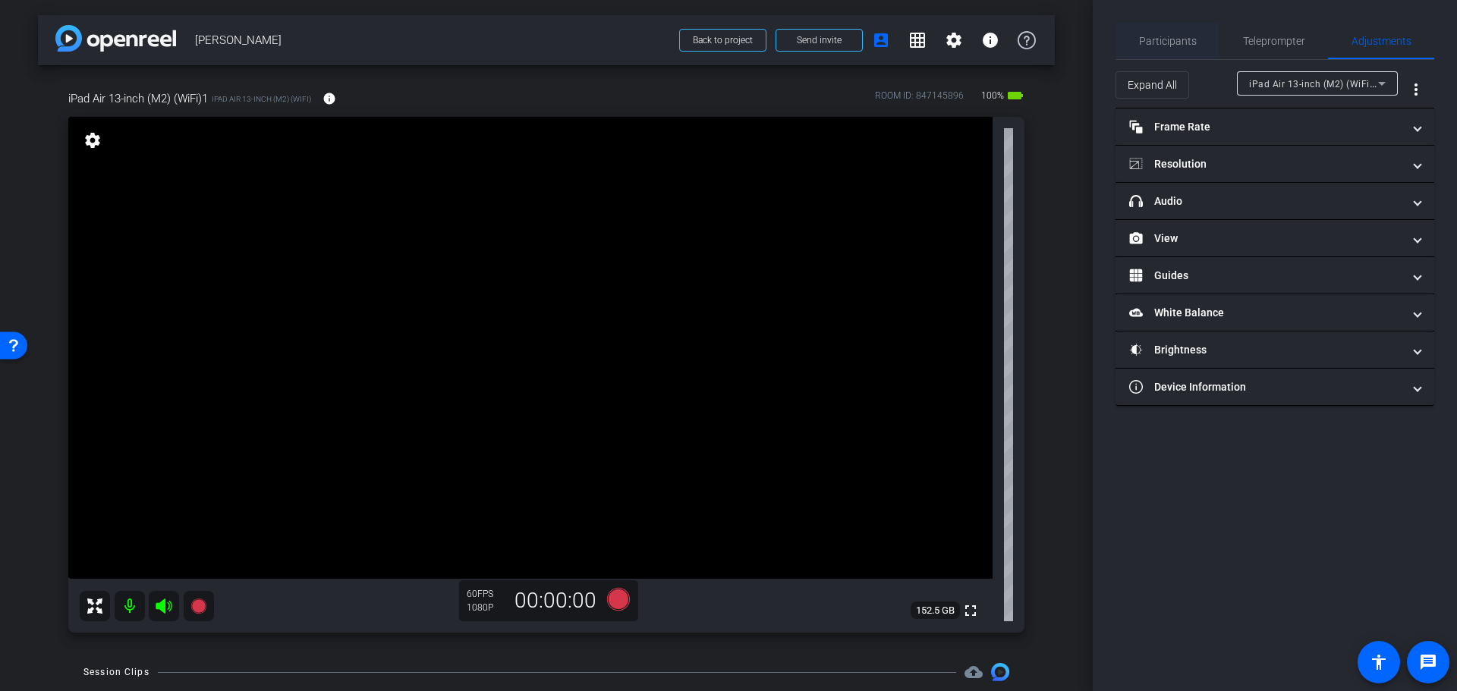
click at [1169, 39] on span "Participants" at bounding box center [1168, 41] width 58 height 11
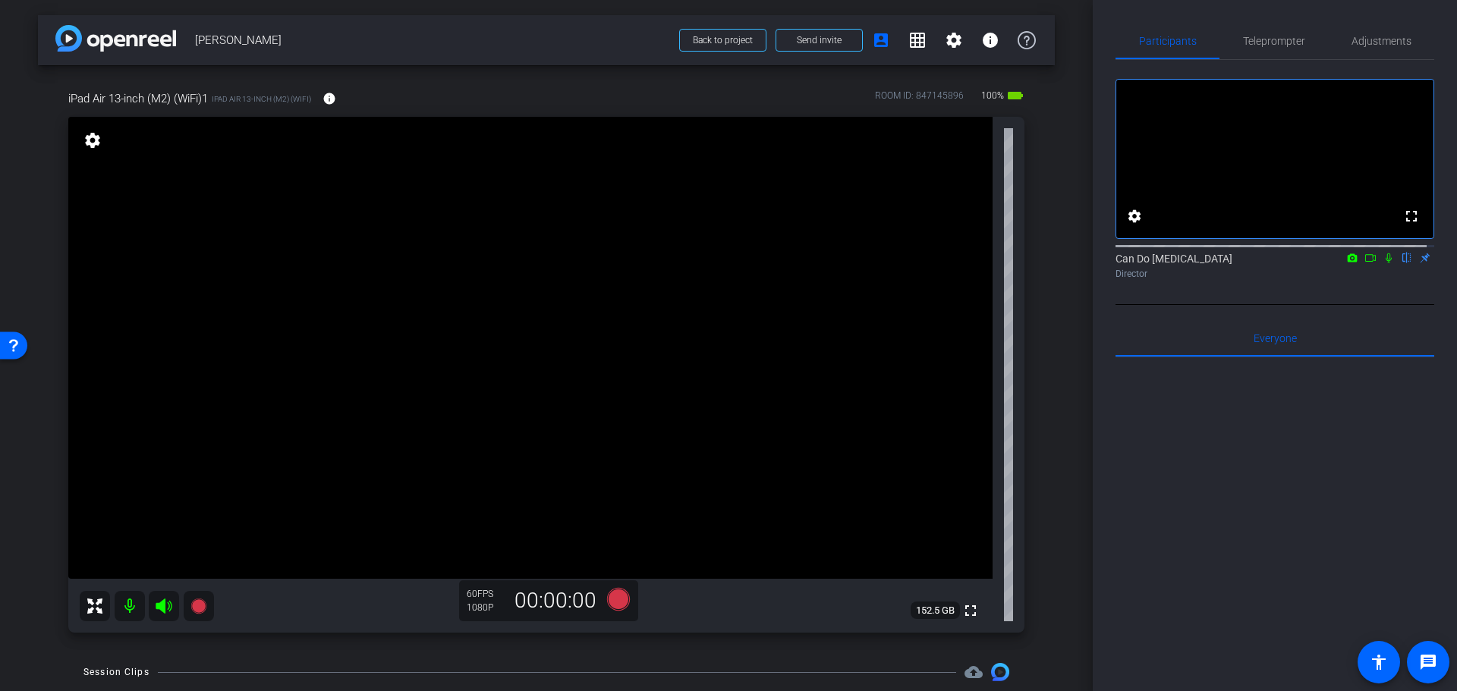
click at [1062, 468] on div "arrow_back Anjelica Back to project Send invite account_box grid_on settings in…" at bounding box center [546, 345] width 1093 height 691
click at [1062, 467] on div "arrow_back Anjelica Back to project Send invite account_box grid_on settings in…" at bounding box center [546, 345] width 1093 height 691
click at [1057, 458] on div "arrow_back Anjelica Back to project Send invite account_box grid_on settings in…" at bounding box center [546, 345] width 1093 height 691
click at [1072, 385] on div "arrow_back Anjelica Back to project Send invite account_box grid_on settings in…" at bounding box center [546, 345] width 1093 height 691
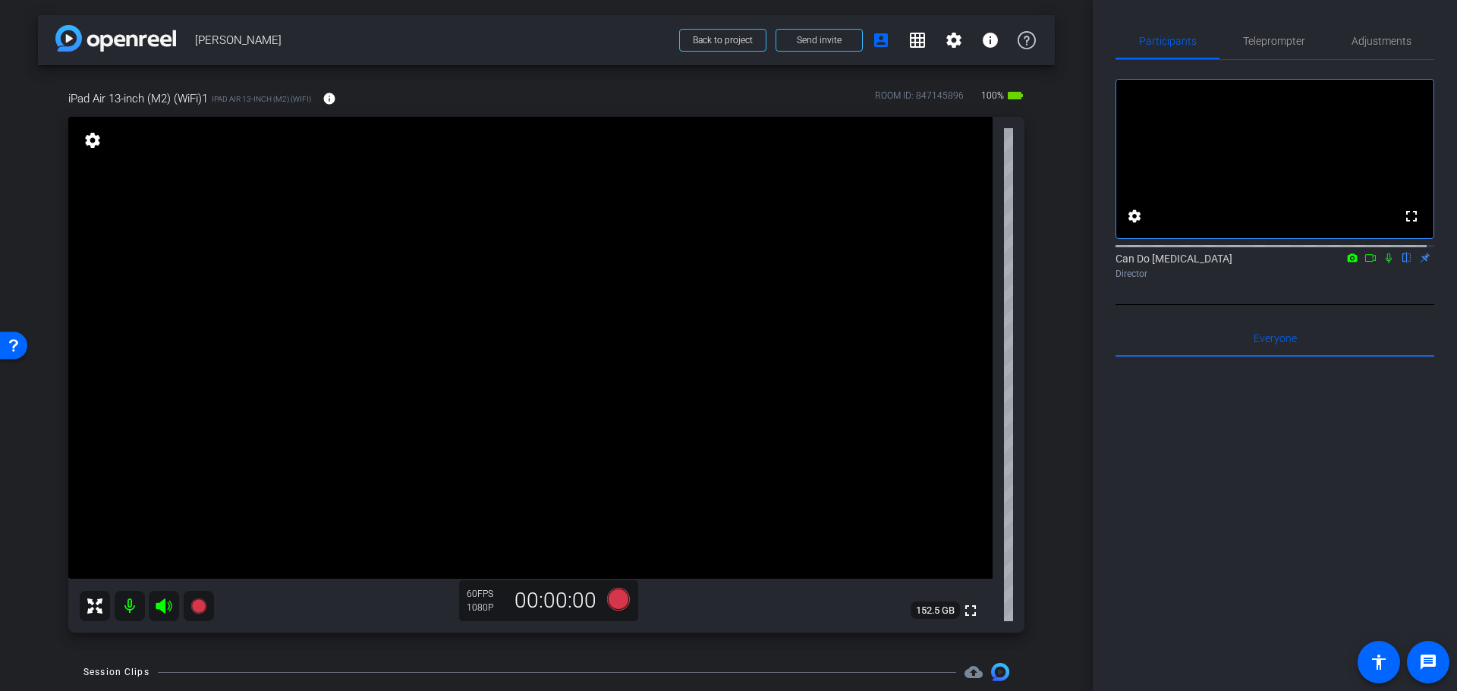
click at [1072, 383] on div "arrow_back Anjelica Back to project Send invite account_box grid_on settings in…" at bounding box center [546, 345] width 1093 height 691
click at [1083, 368] on div "arrow_back Anjelica Back to project Send invite account_box grid_on settings in…" at bounding box center [546, 345] width 1093 height 691
click at [1084, 335] on div "arrow_back Anjelica Back to project Send invite account_box grid_on settings in…" at bounding box center [546, 345] width 1093 height 691
click at [1084, 333] on div "arrow_back Anjelica Back to project Send invite account_box grid_on settings in…" at bounding box center [546, 345] width 1093 height 691
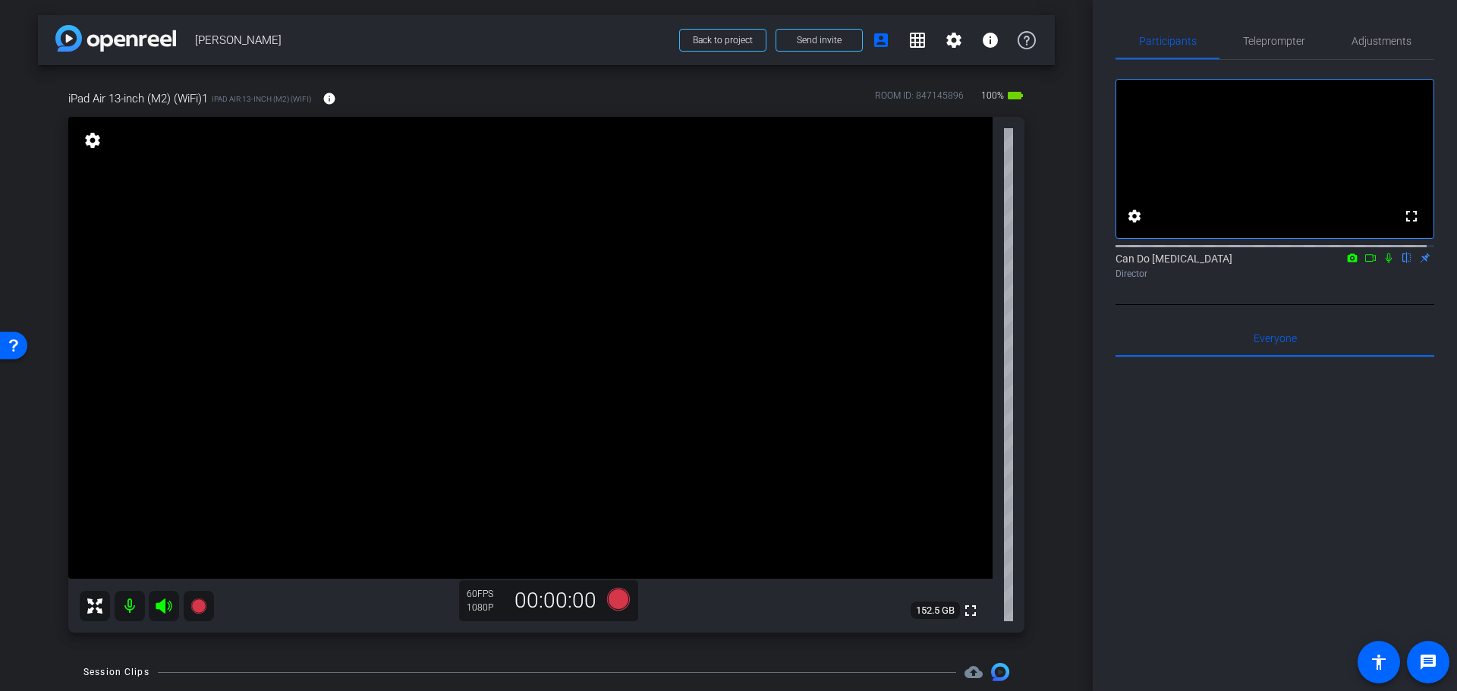
click at [1084, 332] on div "arrow_back Anjelica Back to project Send invite account_box grid_on settings in…" at bounding box center [546, 345] width 1093 height 691
click at [1084, 331] on div "arrow_back Anjelica Back to project Send invite account_box grid_on settings in…" at bounding box center [546, 345] width 1093 height 691
click at [1076, 329] on div "arrow_back Anjelica Back to project Send invite account_box grid_on settings in…" at bounding box center [546, 345] width 1093 height 691
drag, startPoint x: 1084, startPoint y: 310, endPoint x: 1085, endPoint y: 334, distance: 24.3
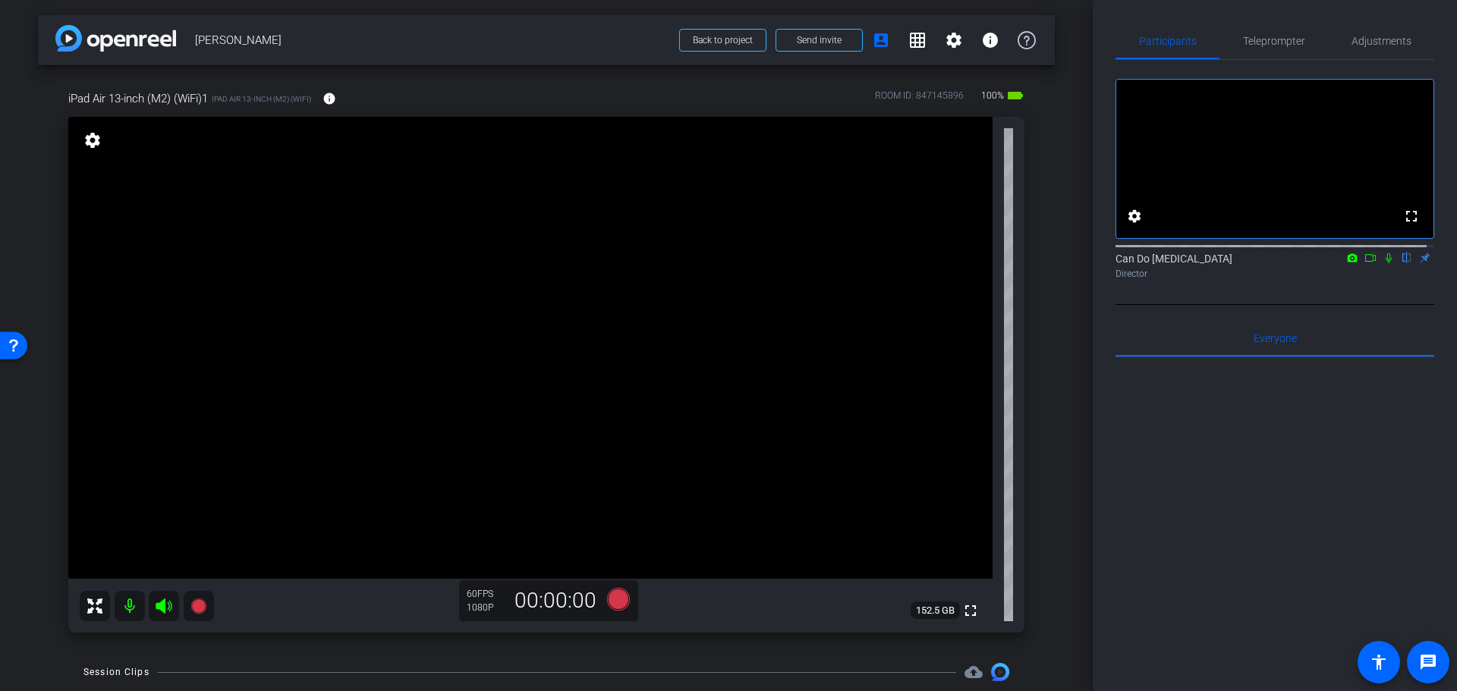
click at [1085, 334] on div "arrow_back Anjelica Back to project Send invite account_box grid_on settings in…" at bounding box center [546, 345] width 1093 height 691
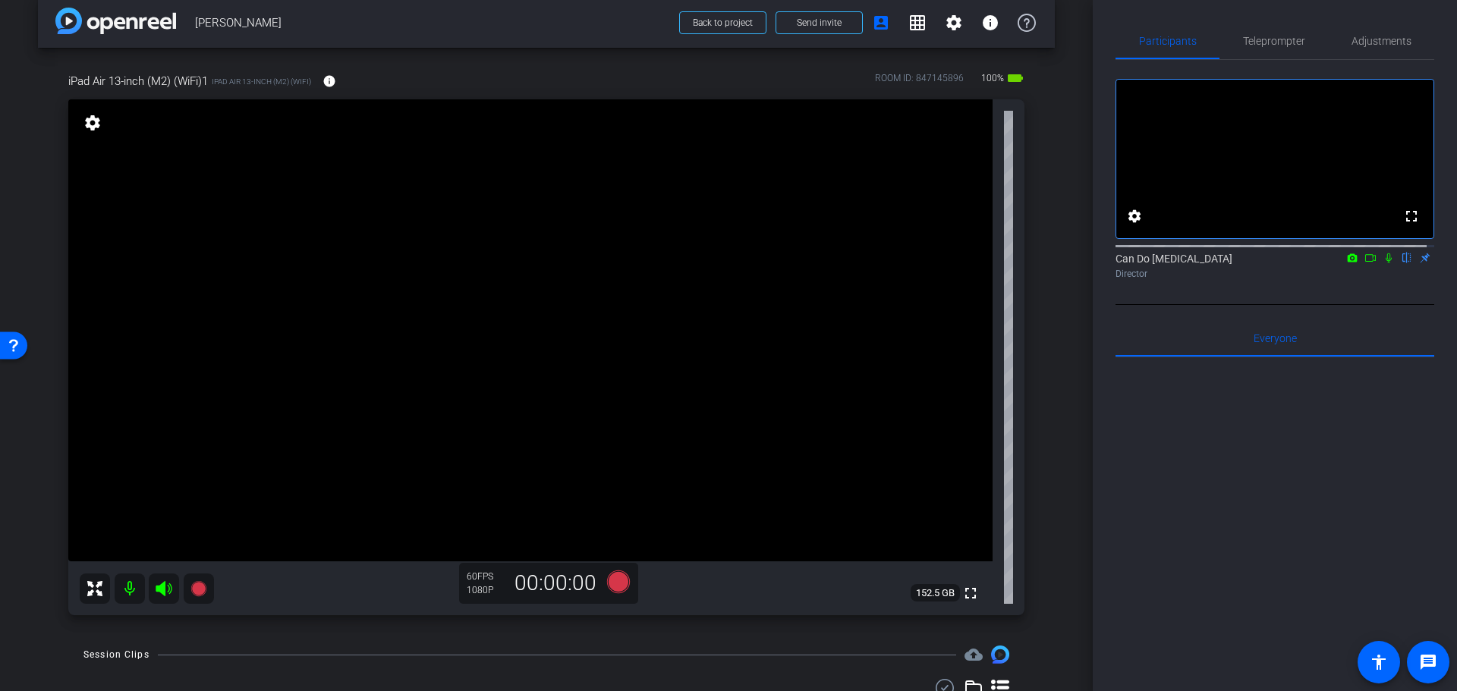
click at [1049, 379] on div "arrow_back Anjelica Back to project Send invite account_box grid_on settings in…" at bounding box center [546, 328] width 1093 height 691
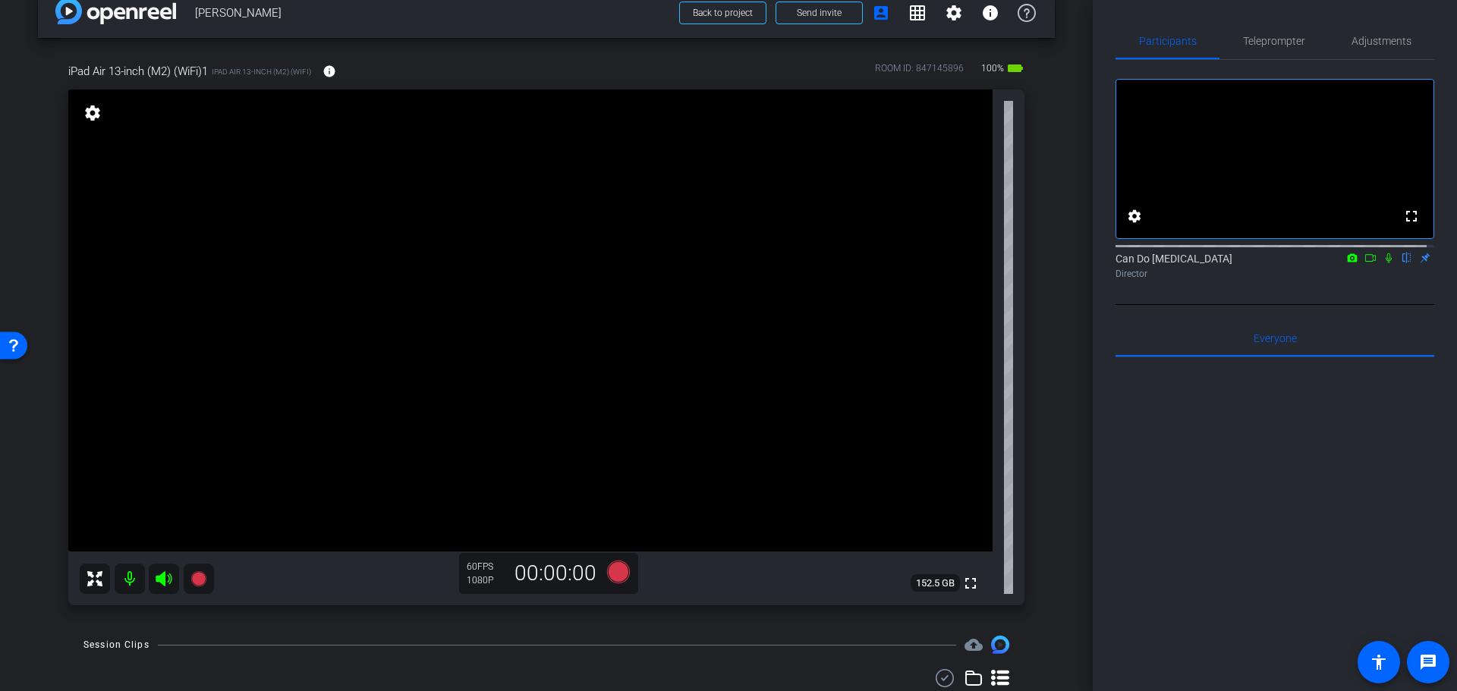
scroll to position [0, 0]
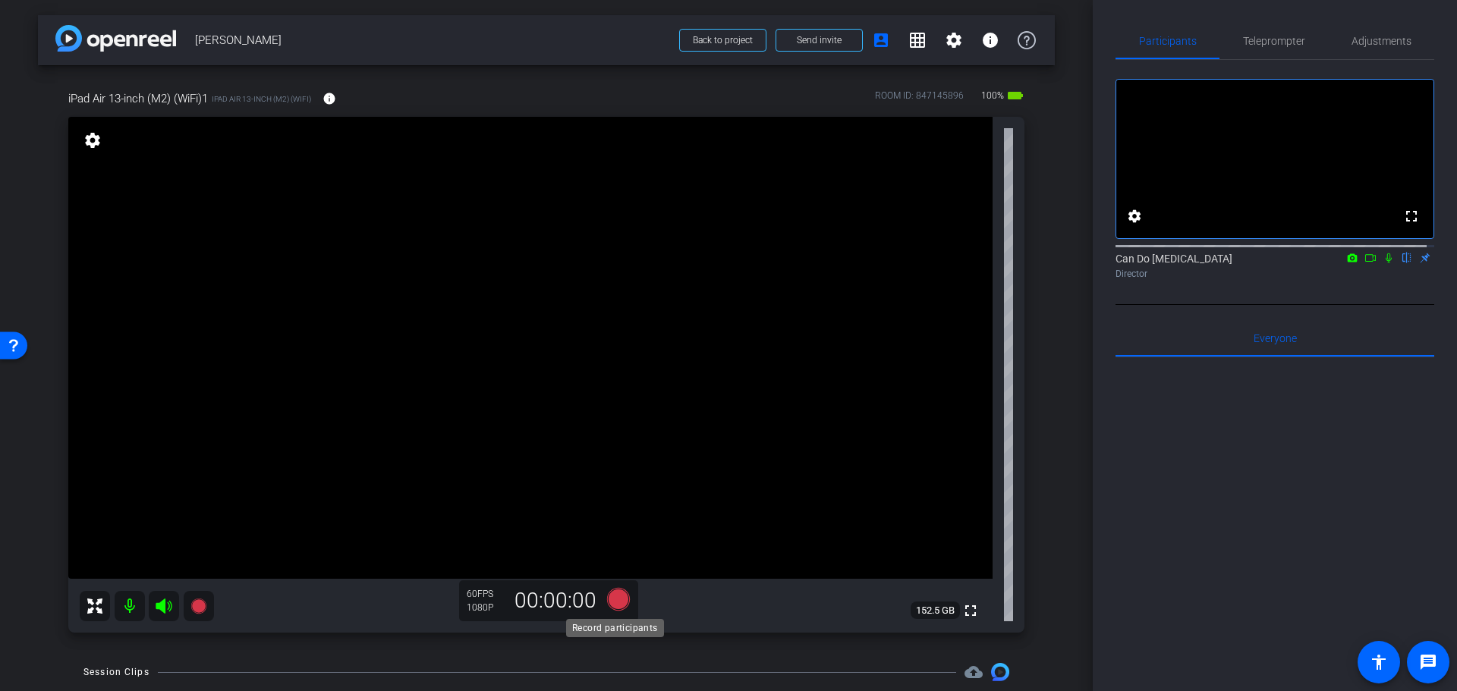
click at [612, 600] on icon at bounding box center [618, 599] width 23 height 23
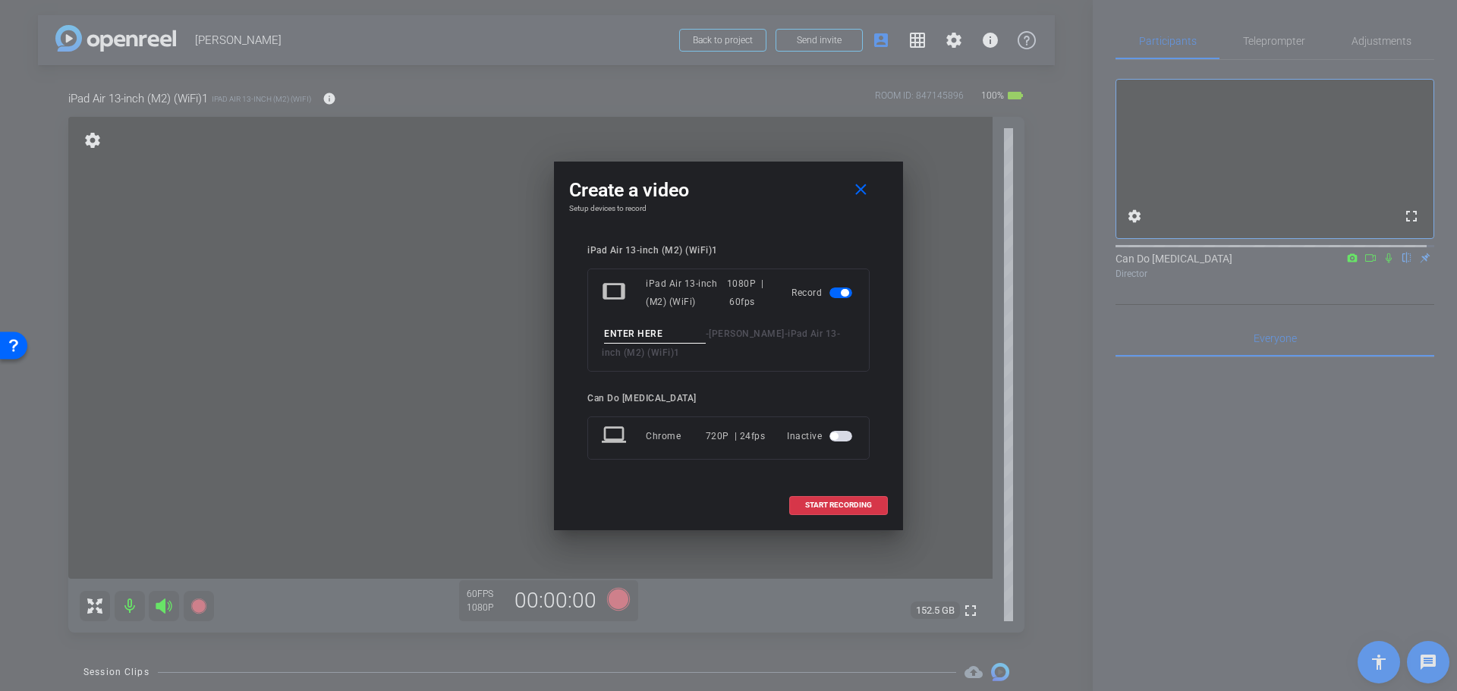
click at [656, 335] on input at bounding box center [655, 334] width 102 height 19
type input "Take1"
click at [851, 507] on span "START RECORDING" at bounding box center [838, 506] width 67 height 8
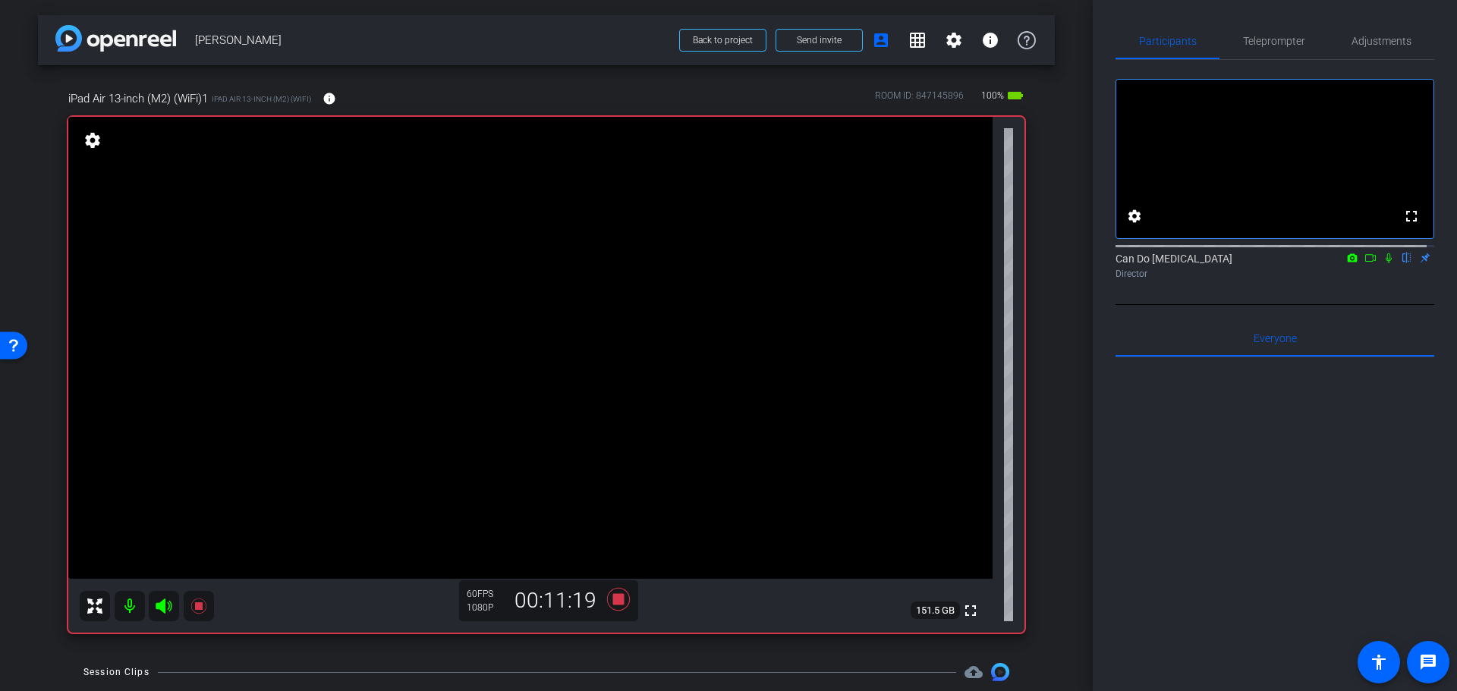
click at [1065, 468] on div "arrow_back Anjelica Back to project Send invite account_box grid_on settings in…" at bounding box center [546, 345] width 1093 height 691
click at [1383, 263] on icon at bounding box center [1389, 258] width 12 height 11
click at [1053, 435] on div "arrow_back Anjelica Back to project Send invite account_box grid_on settings in…" at bounding box center [546, 345] width 1093 height 691
click at [1063, 482] on div "arrow_back Anjelica Back to project Send invite account_box grid_on settings in…" at bounding box center [546, 345] width 1093 height 691
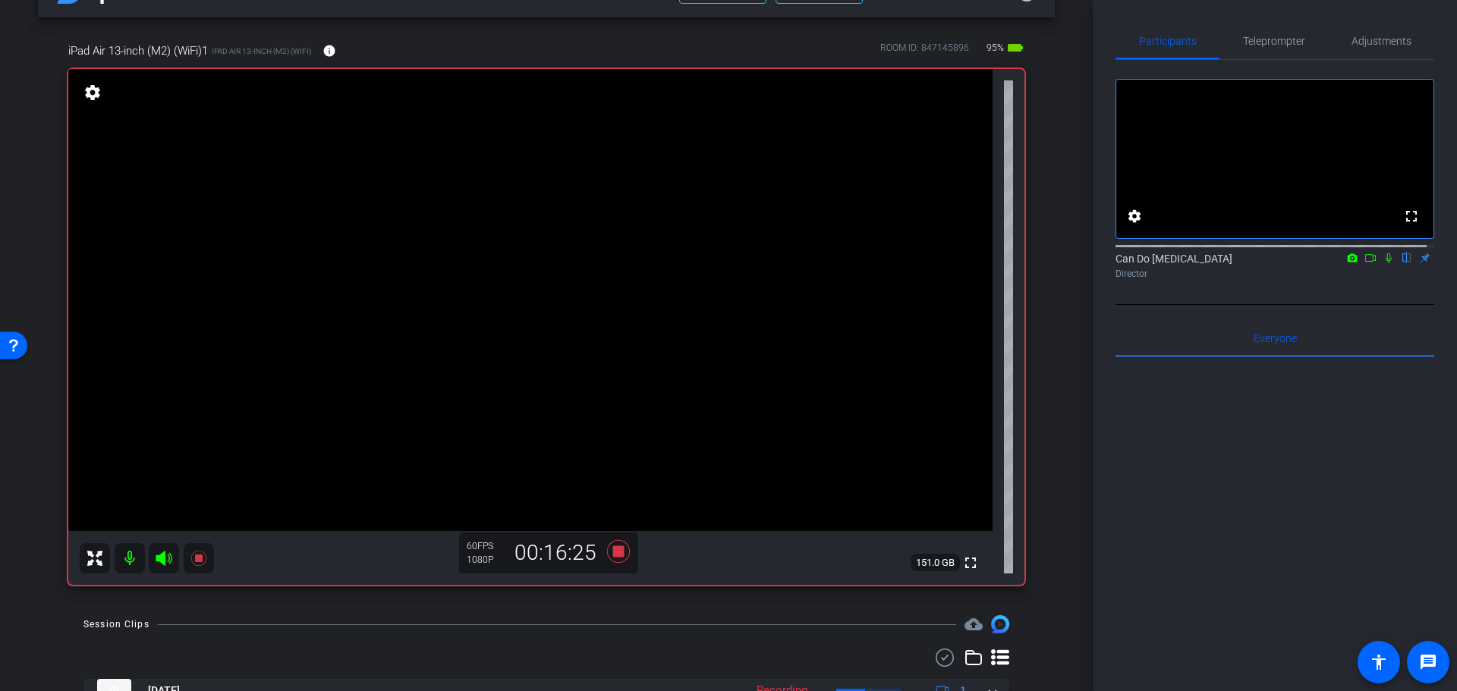
drag, startPoint x: 1059, startPoint y: 448, endPoint x: 1053, endPoint y: 426, distance: 23.6
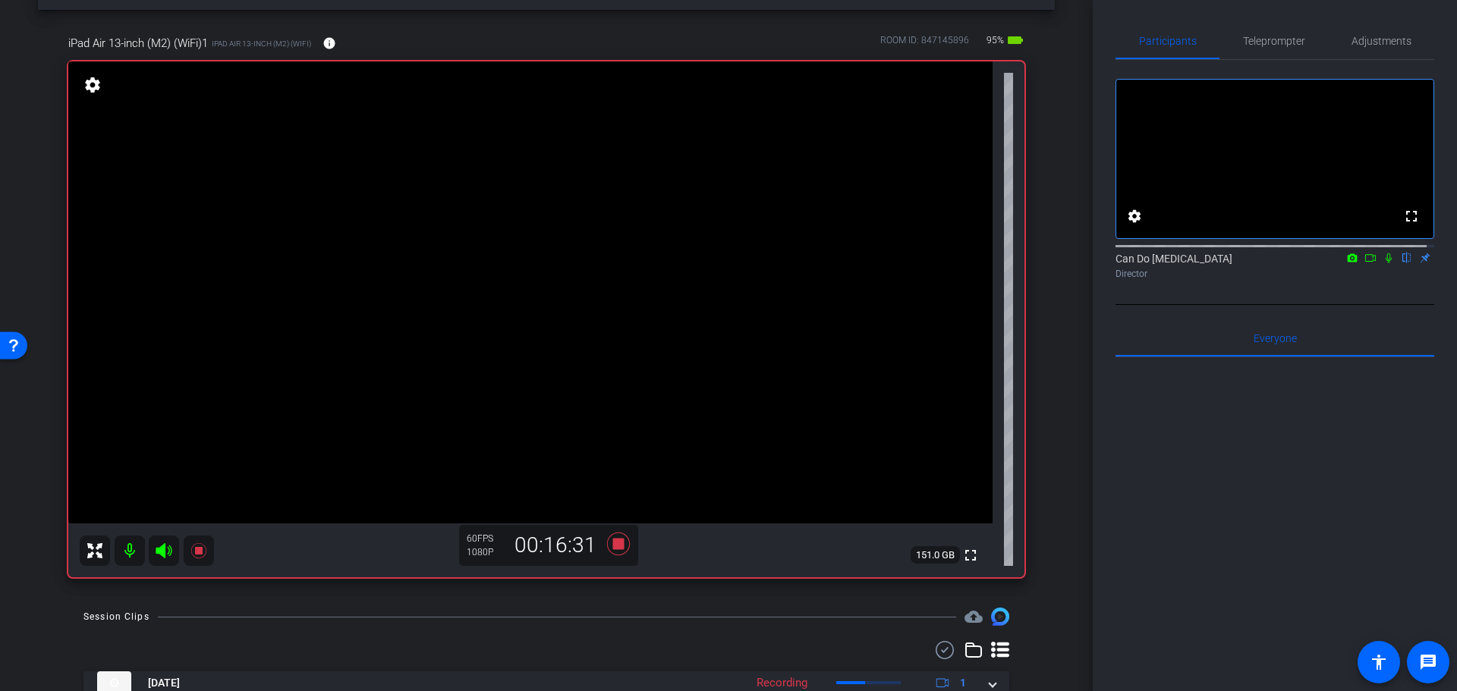
drag, startPoint x: 1071, startPoint y: 422, endPoint x: 1073, endPoint y: 404, distance: 17.6
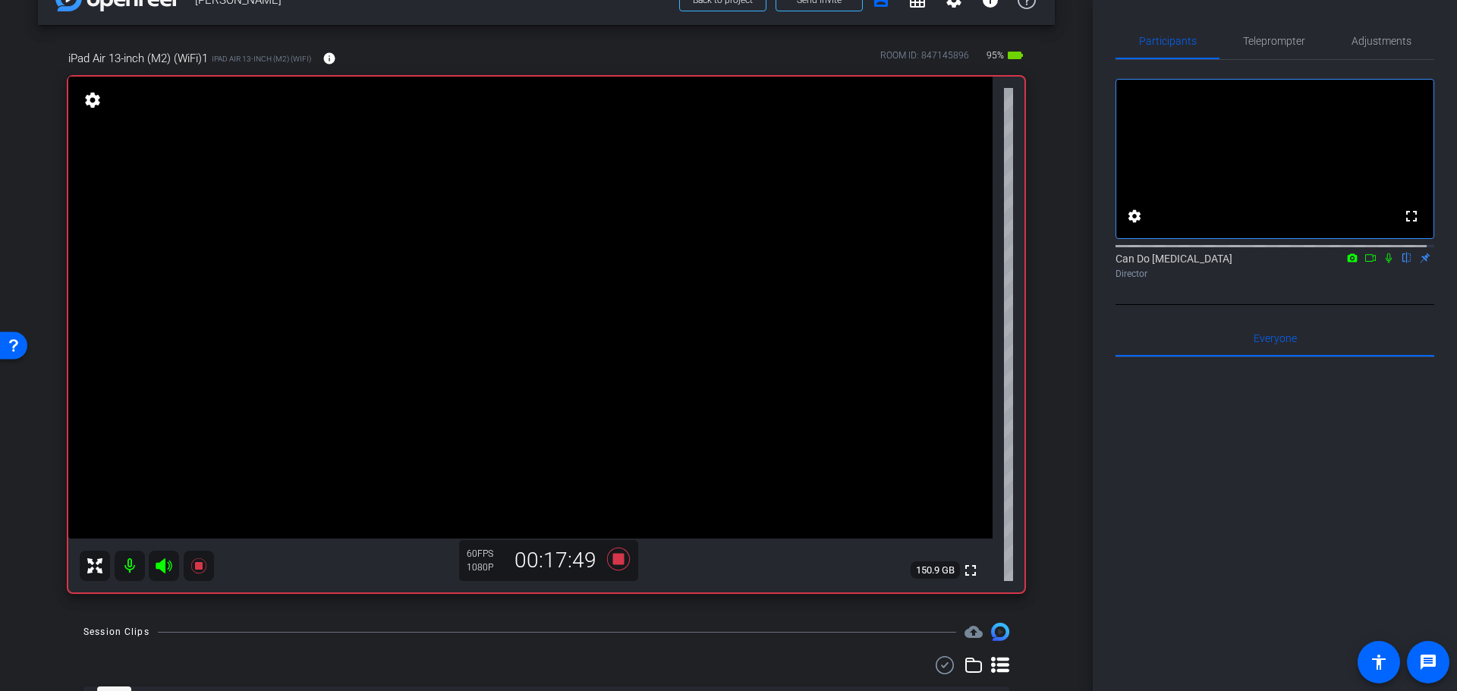
scroll to position [32, 0]
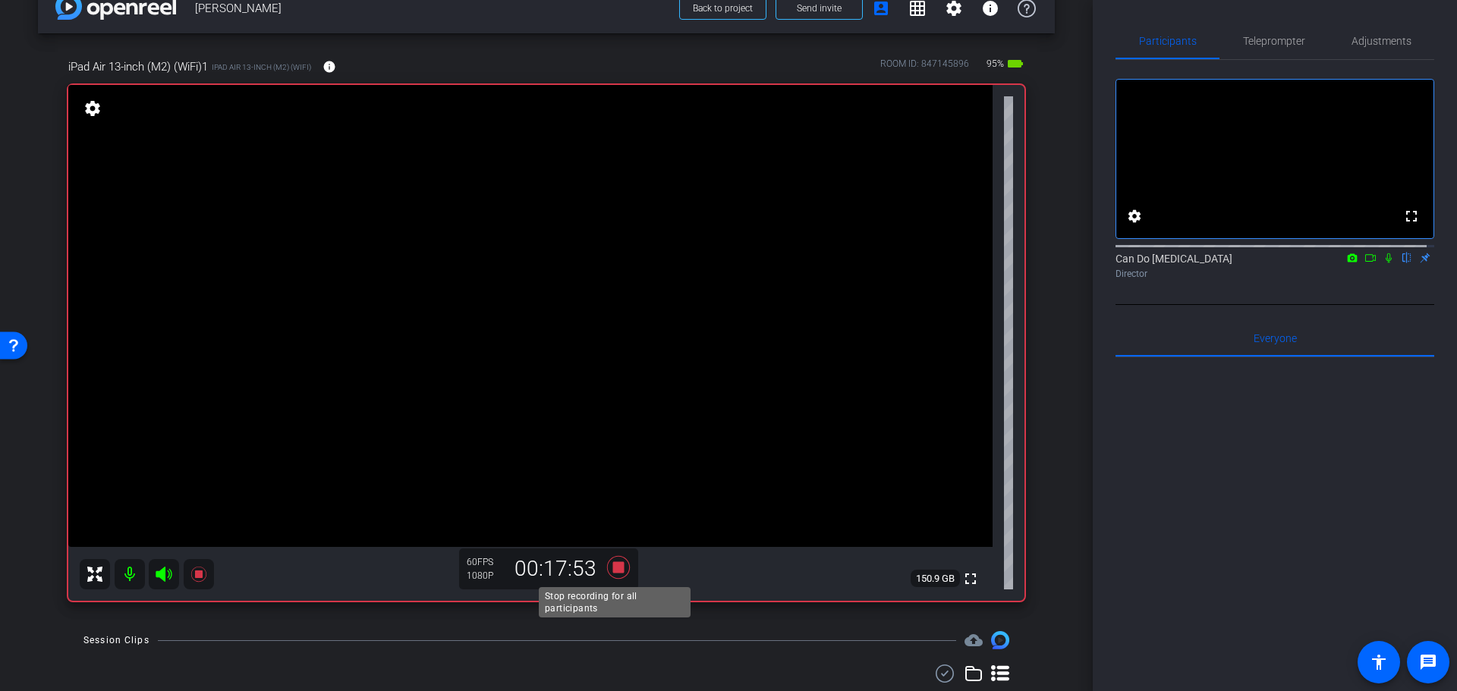
click at [612, 566] on icon at bounding box center [618, 567] width 23 height 23
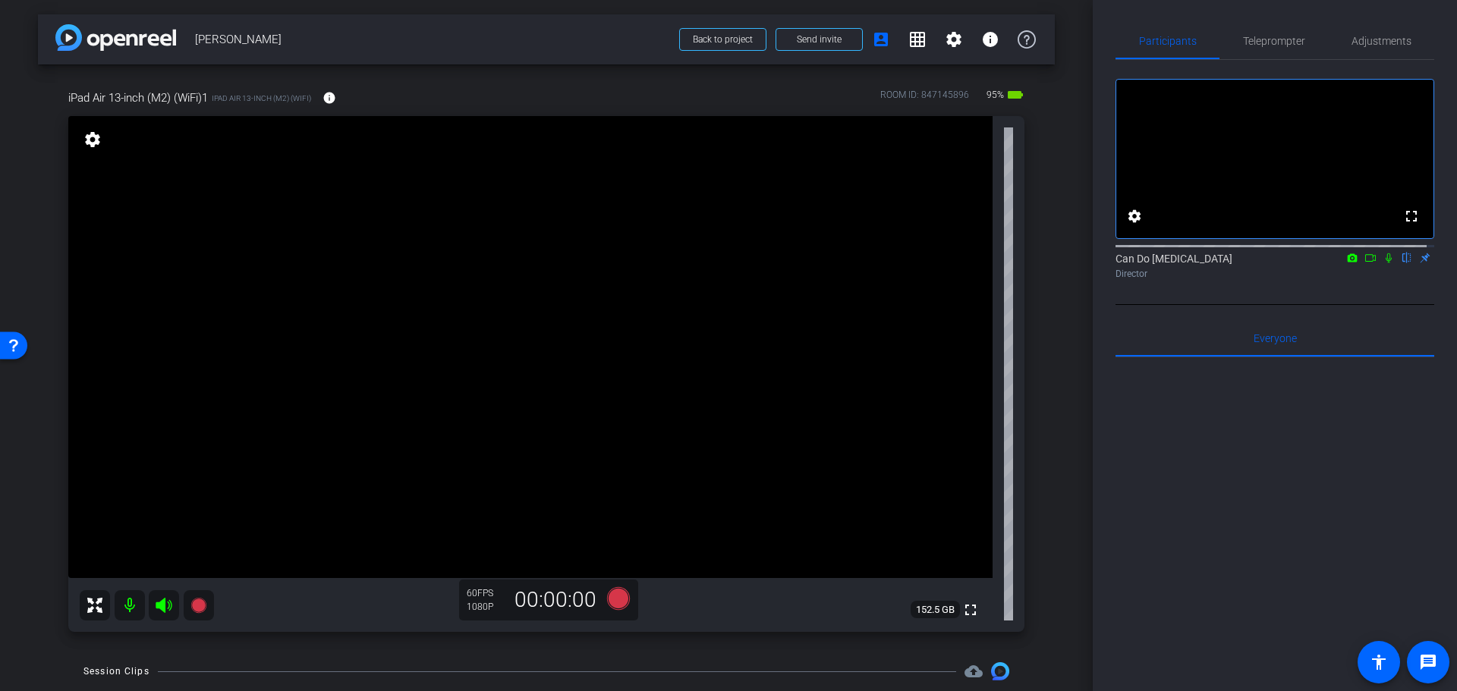
scroll to position [0, 0]
click at [1060, 442] on div "arrow_back Anjelica Back to project Send invite account_box grid_on settings in…" at bounding box center [546, 345] width 1093 height 691
click at [1065, 422] on div "arrow_back Anjelica Back to project Send invite account_box grid_on settings in…" at bounding box center [546, 345] width 1093 height 691
click at [617, 603] on icon at bounding box center [618, 599] width 23 height 23
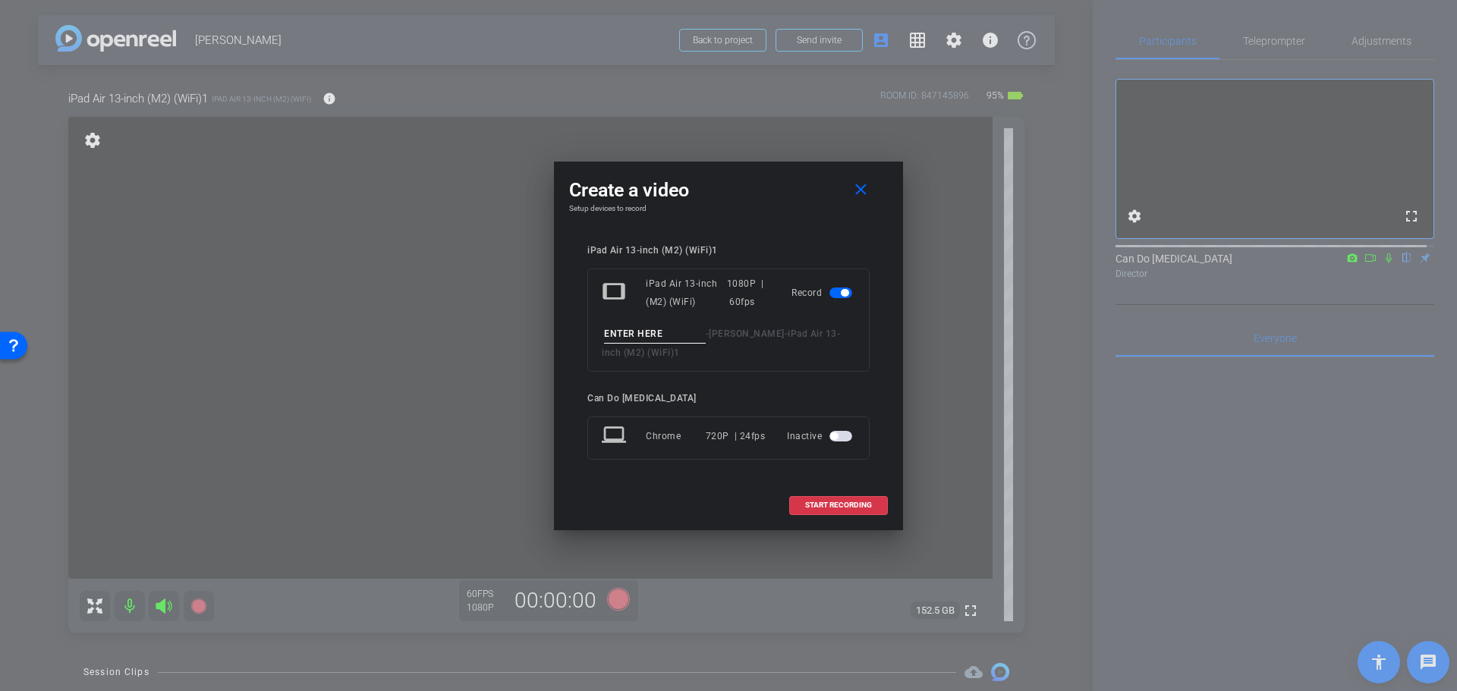
click at [684, 336] on input at bounding box center [655, 334] width 102 height 19
drag, startPoint x: 747, startPoint y: 209, endPoint x: 792, endPoint y: 208, distance: 44.8
click at [792, 208] on h4 "Setup devices to record" at bounding box center [728, 208] width 319 height 9
click at [665, 344] on div "- Anjelica - iPad Air 13-inch (M2) (WiFi)1" at bounding box center [728, 343] width 253 height 37
click at [669, 335] on input at bounding box center [655, 334] width 102 height 19
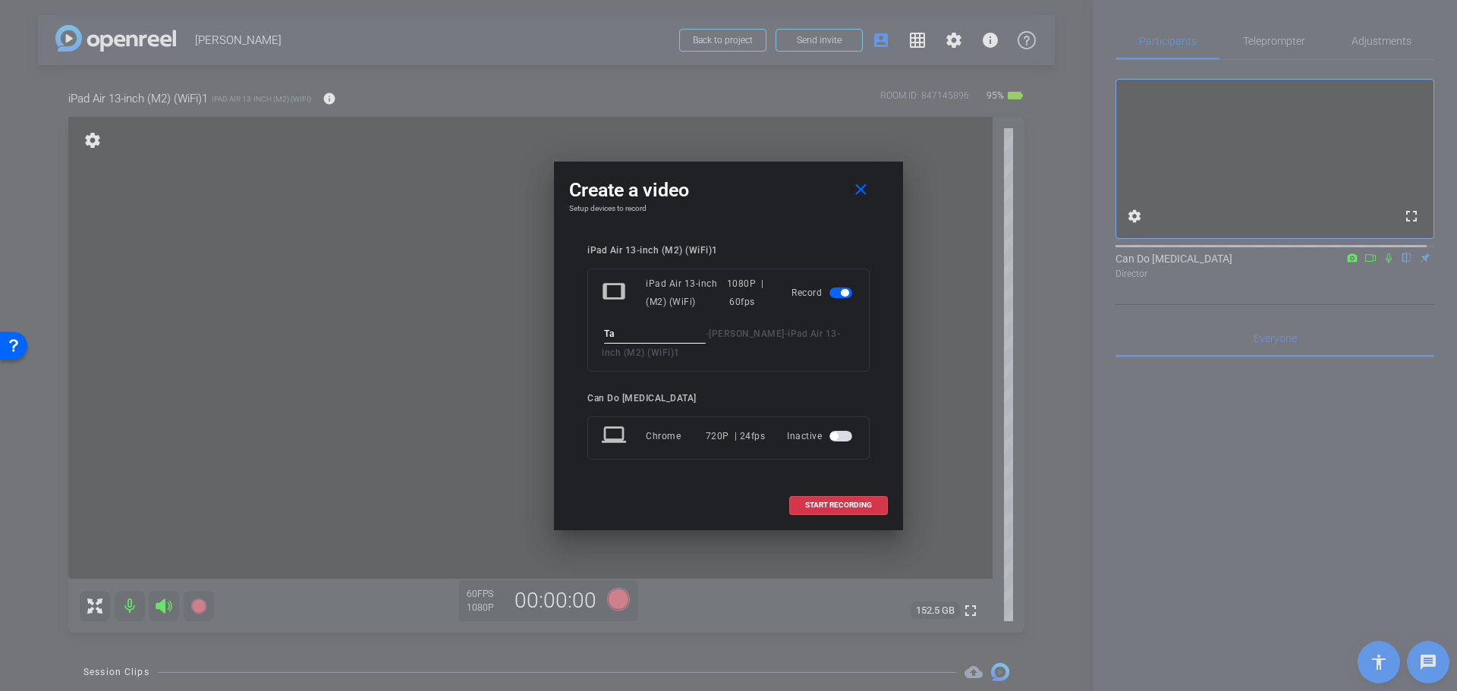
type input "T"
type input "Video2"
click at [852, 186] on mat-icon "close" at bounding box center [860, 190] width 19 height 19
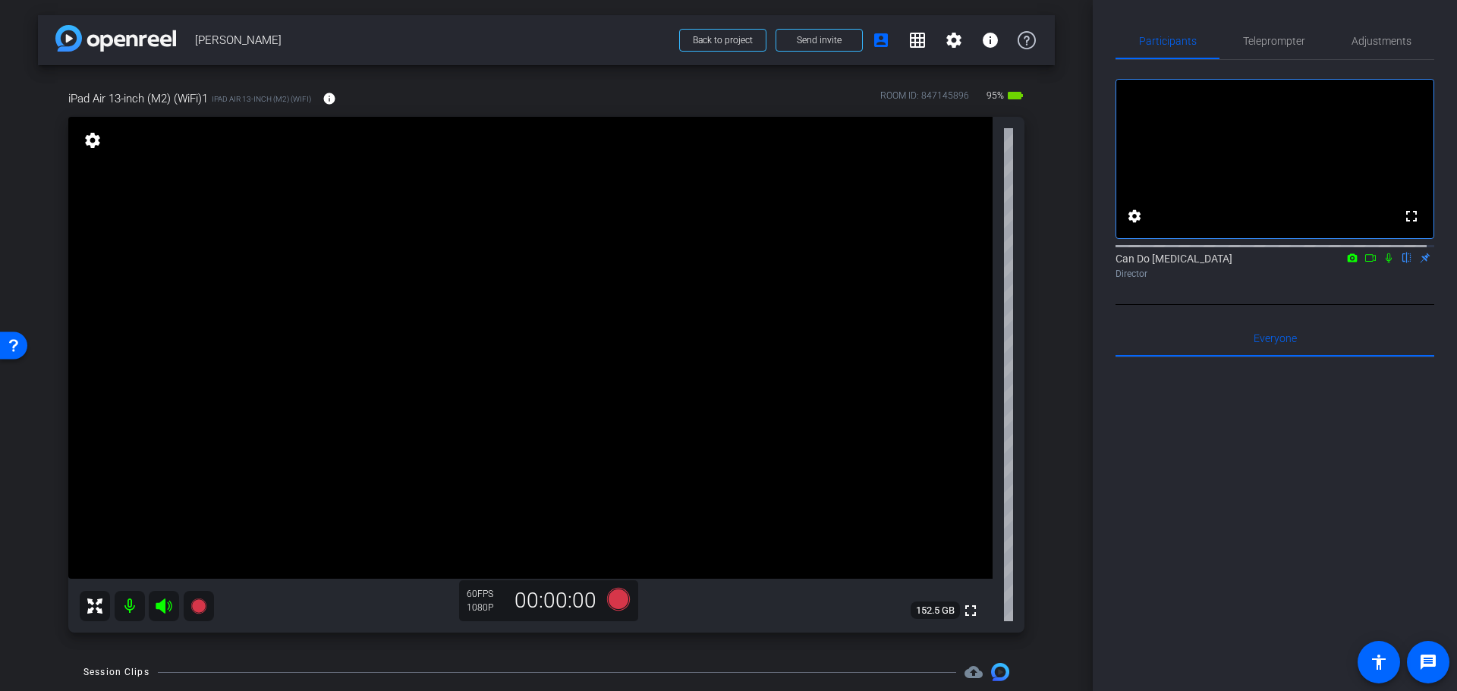
click at [1053, 428] on div "arrow_back Anjelica Back to project Send invite account_box grid_on settings in…" at bounding box center [546, 345] width 1093 height 691
click at [1063, 425] on div "arrow_back Anjelica Back to project Send invite account_box grid_on settings in…" at bounding box center [546, 345] width 1093 height 691
click at [1069, 574] on div "arrow_back Anjelica Back to project Send invite account_box grid_on settings in…" at bounding box center [546, 345] width 1093 height 691
click at [1054, 477] on div "arrow_back Anjelica Back to project Send invite account_box grid_on settings in…" at bounding box center [546, 345] width 1093 height 691
click at [1041, 456] on div "iPad Air 13-inch (M2) (WiFi)1 iPad Air 13-inch (M2) (WiFi) info ROOM ID: 847145…" at bounding box center [546, 356] width 1017 height 583
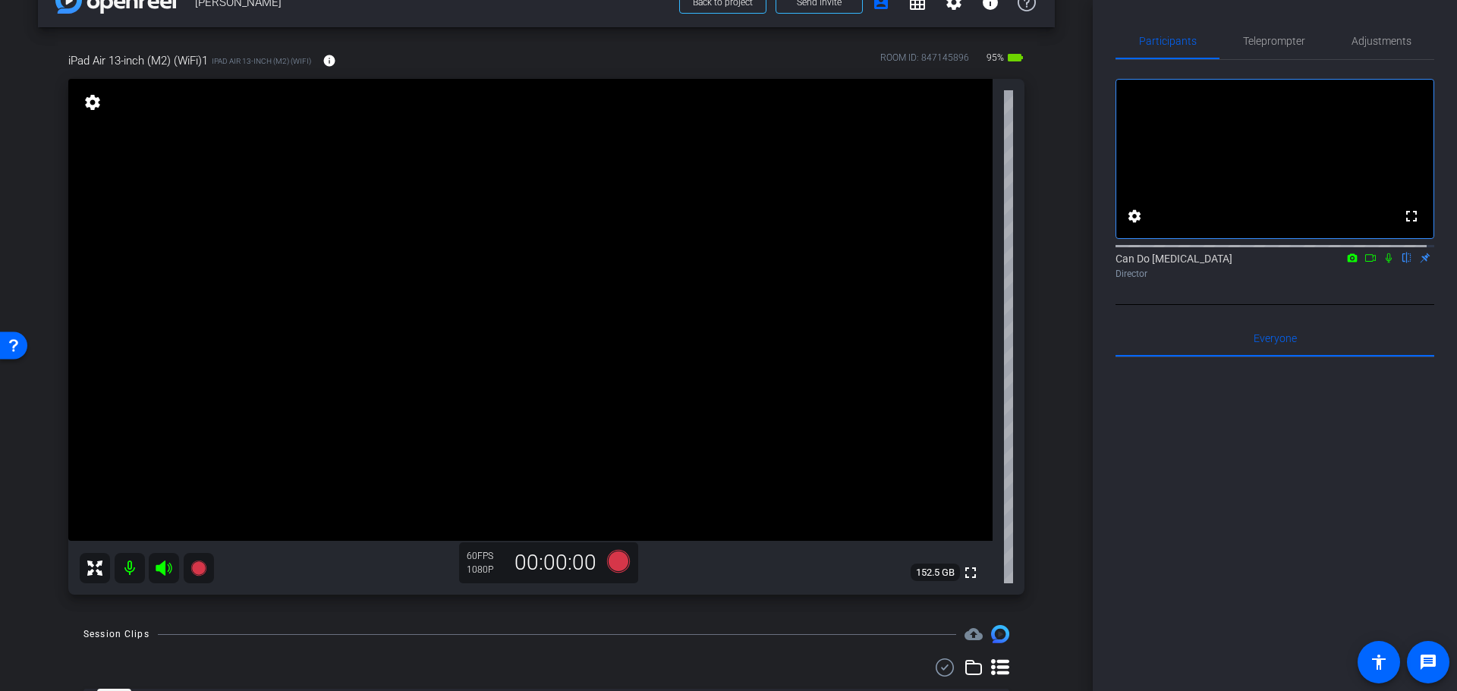
scroll to position [34, 0]
click at [1093, 372] on div "Participants Teleprompter Adjustments fullscreen settings Can Do Multiple Scler…" at bounding box center [1275, 345] width 364 height 691
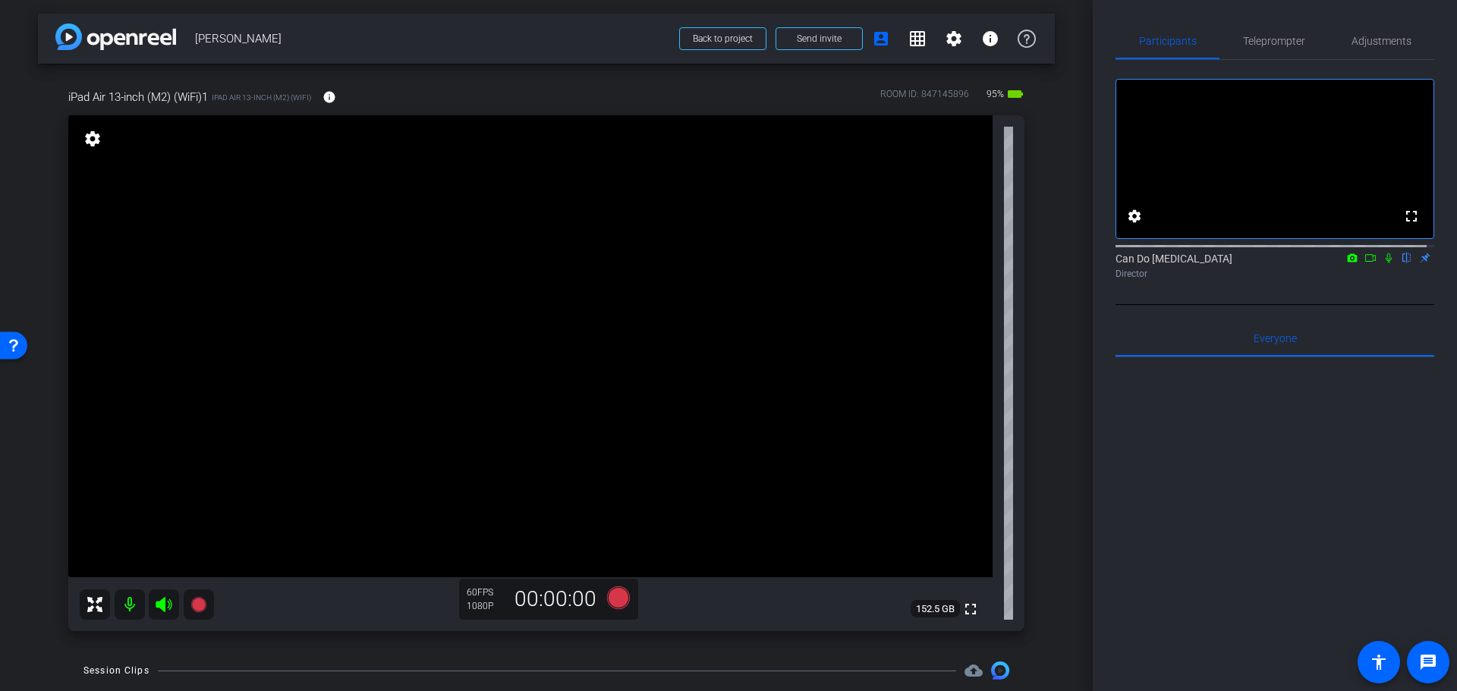
scroll to position [5, 0]
click at [1050, 506] on div "arrow_back Anjelica Back to project Send invite account_box grid_on settings in…" at bounding box center [546, 340] width 1093 height 691
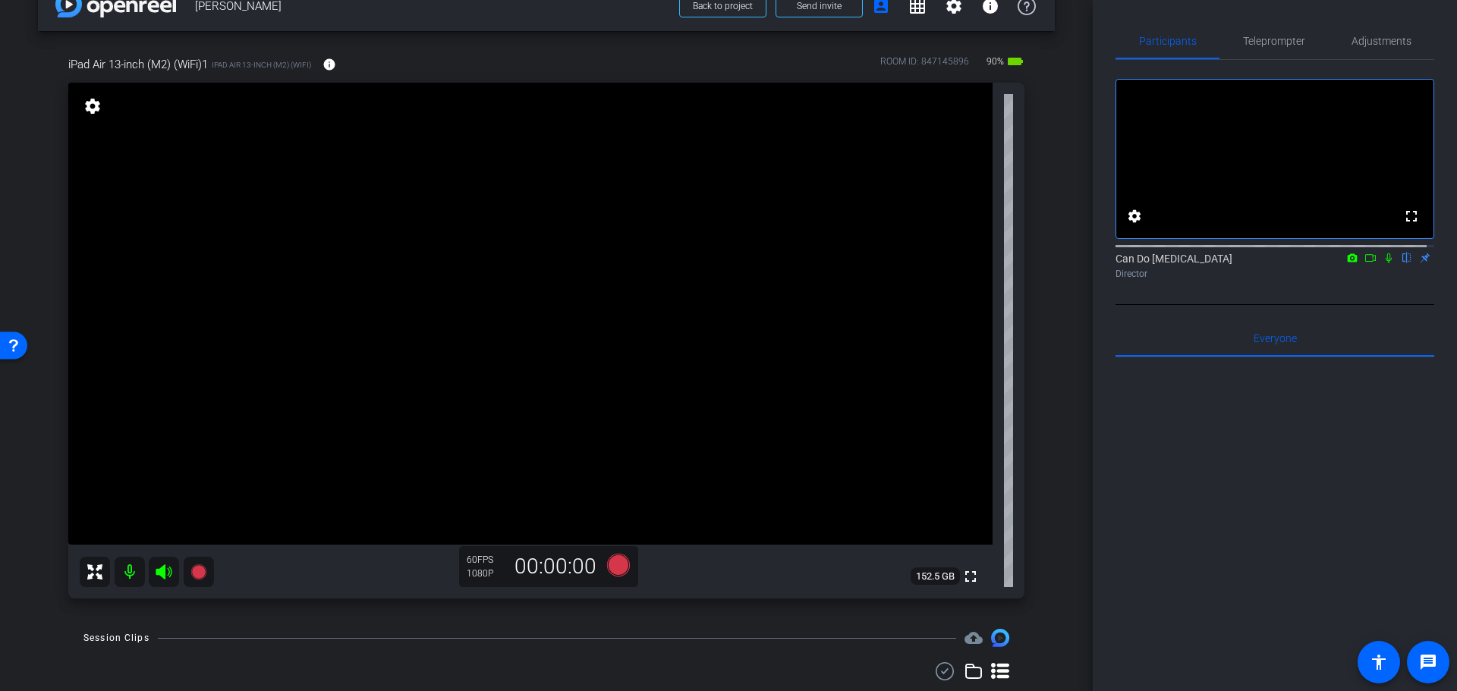
scroll to position [0, 0]
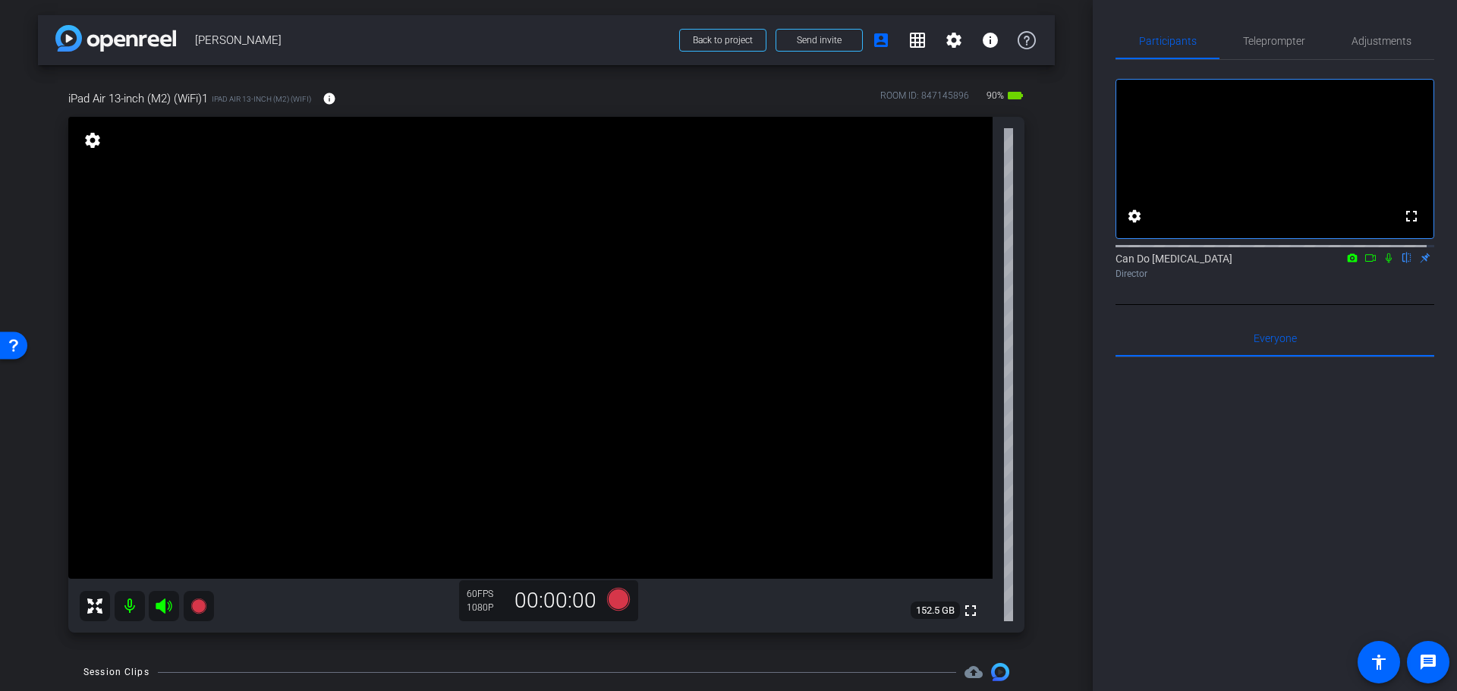
click at [1049, 471] on div "arrow_back Anjelica Back to project Send invite account_box grid_on settings in…" at bounding box center [546, 345] width 1093 height 691
click at [1052, 455] on div "arrow_back Anjelica Back to project Send invite account_box grid_on settings in…" at bounding box center [546, 345] width 1093 height 691
click at [1063, 409] on div "arrow_back Anjelica Back to project Send invite account_box grid_on settings in…" at bounding box center [546, 345] width 1093 height 691
click at [1037, 549] on div "iPad Air 13-inch (M2) (WiFi)1 iPad Air 13-inch (M2) (WiFi) info ROOM ID: 847145…" at bounding box center [546, 356] width 1017 height 583
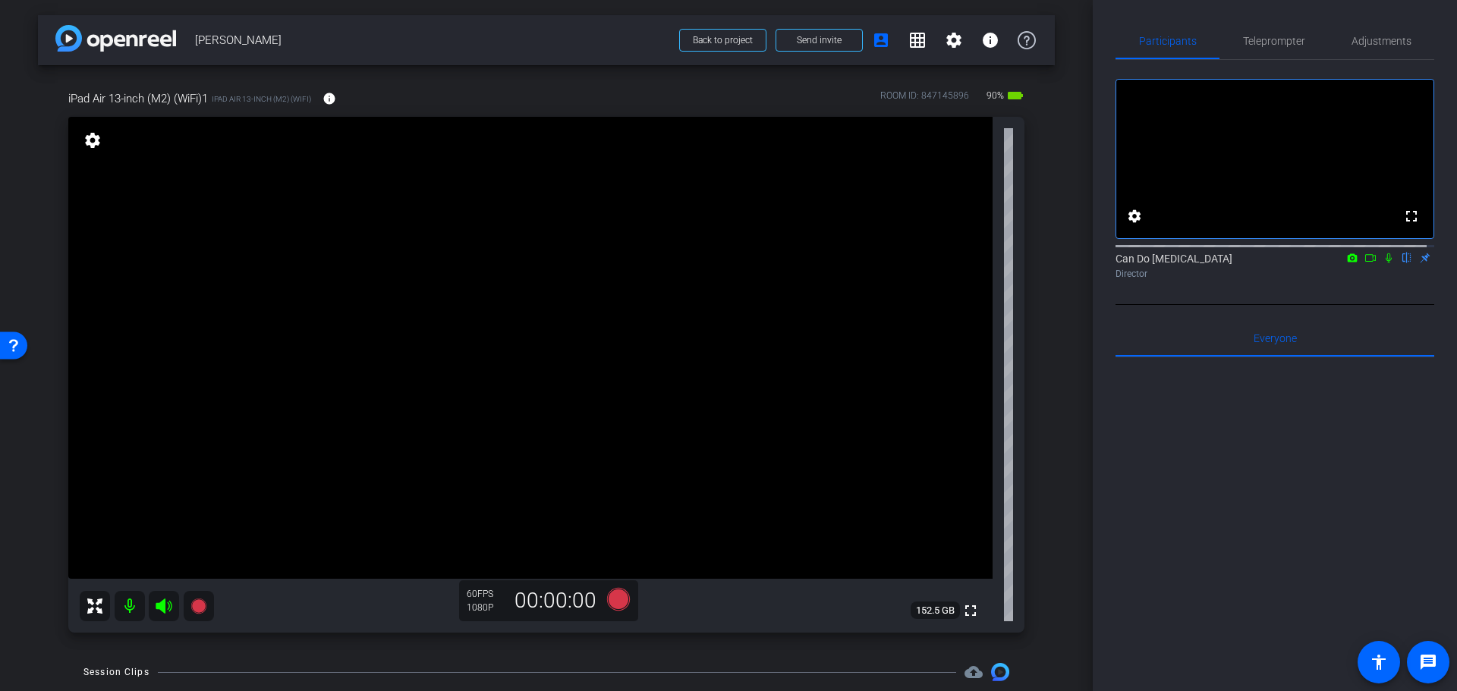
click at [1037, 546] on div "iPad Air 13-inch (M2) (WiFi)1 iPad Air 13-inch (M2) (WiFi) info ROOM ID: 847145…" at bounding box center [546, 356] width 1017 height 583
click at [1076, 489] on div "arrow_back Anjelica Back to project Send invite account_box grid_on settings in…" at bounding box center [546, 345] width 1093 height 691
click at [1074, 486] on div "arrow_back Anjelica Back to project Send invite account_box grid_on settings in…" at bounding box center [546, 345] width 1093 height 691
click at [609, 600] on icon at bounding box center [618, 599] width 23 height 23
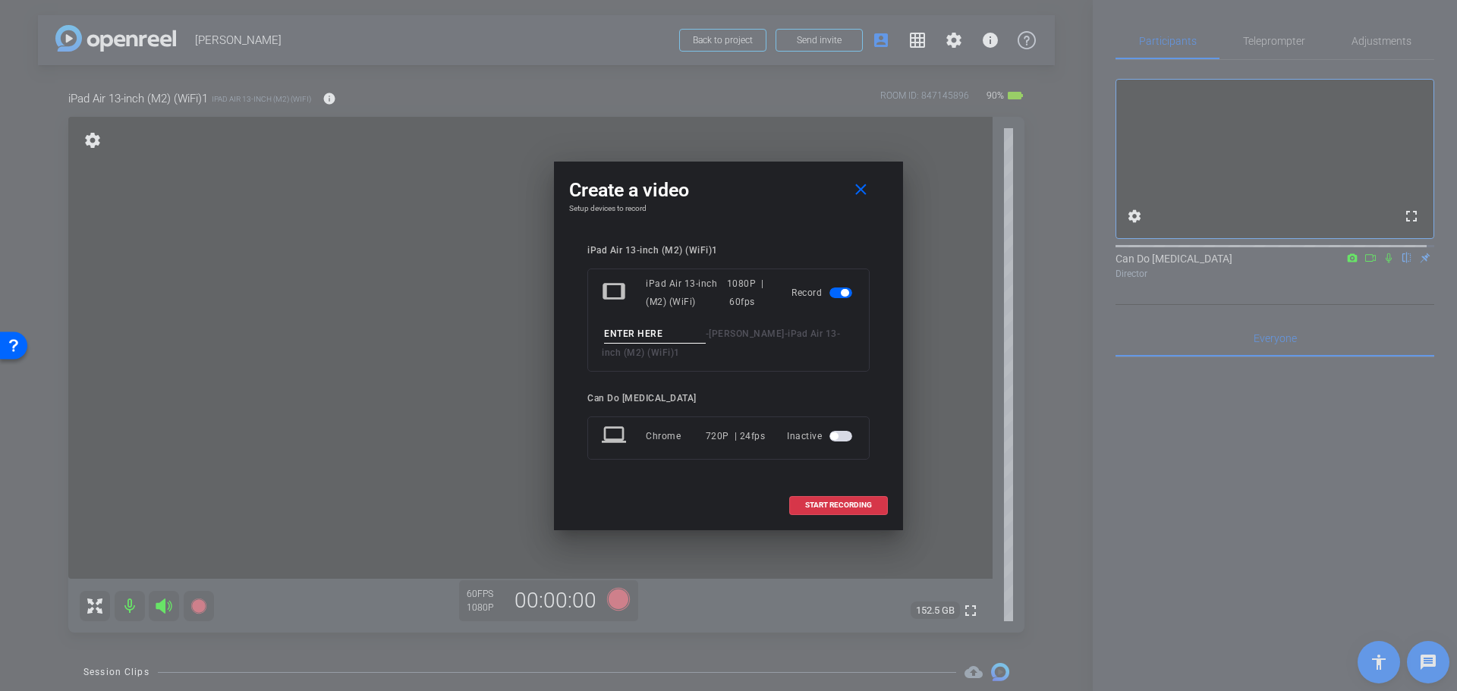
click at [656, 336] on input at bounding box center [655, 334] width 102 height 19
type input "Video2"
click at [832, 505] on span "START RECORDING" at bounding box center [838, 506] width 67 height 8
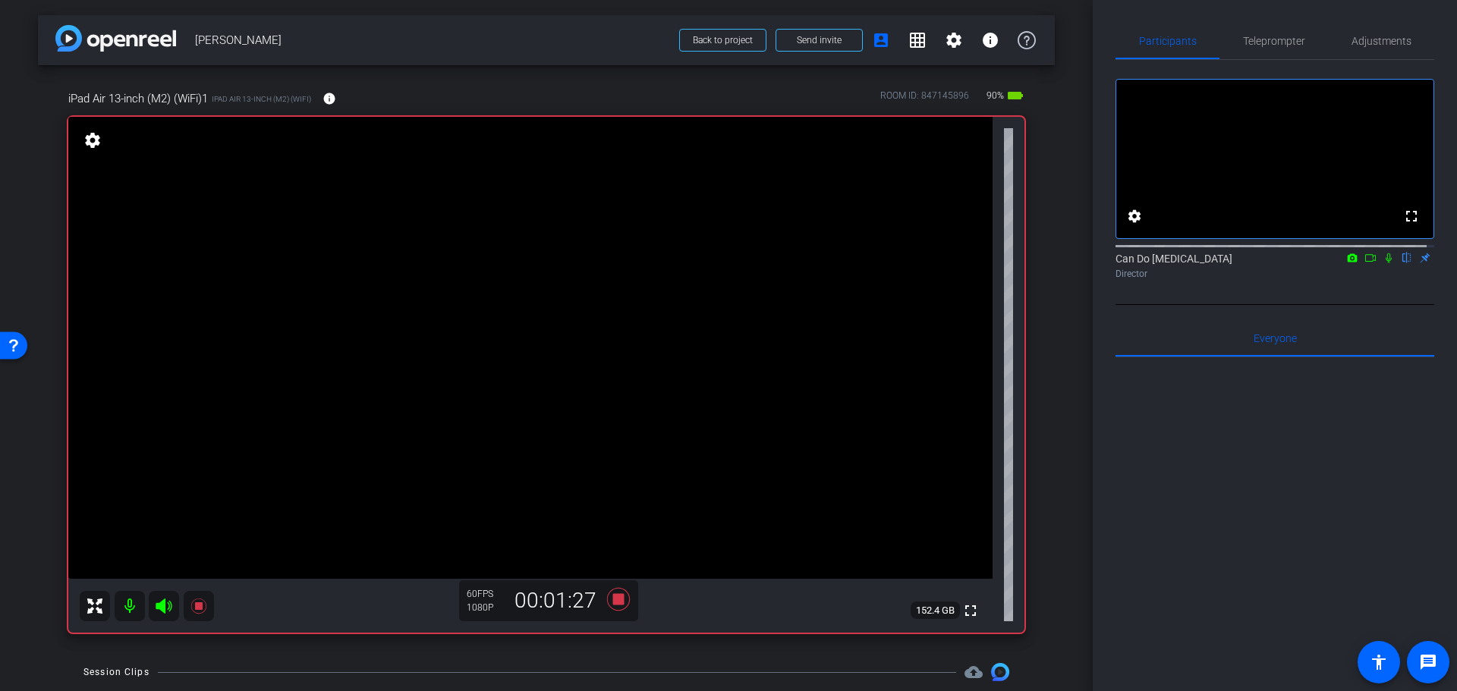
click at [1055, 636] on div "arrow_back Anjelica Back to project Send invite account_box grid_on settings in…" at bounding box center [546, 345] width 1093 height 691
click at [1229, 620] on div at bounding box center [1274, 545] width 319 height 376
click at [1074, 458] on div "arrow_back Anjelica Back to project Send invite account_box grid_on settings in…" at bounding box center [546, 345] width 1093 height 691
click at [1060, 451] on div "arrow_back Anjelica Back to project Send invite account_box grid_on settings in…" at bounding box center [546, 345] width 1093 height 691
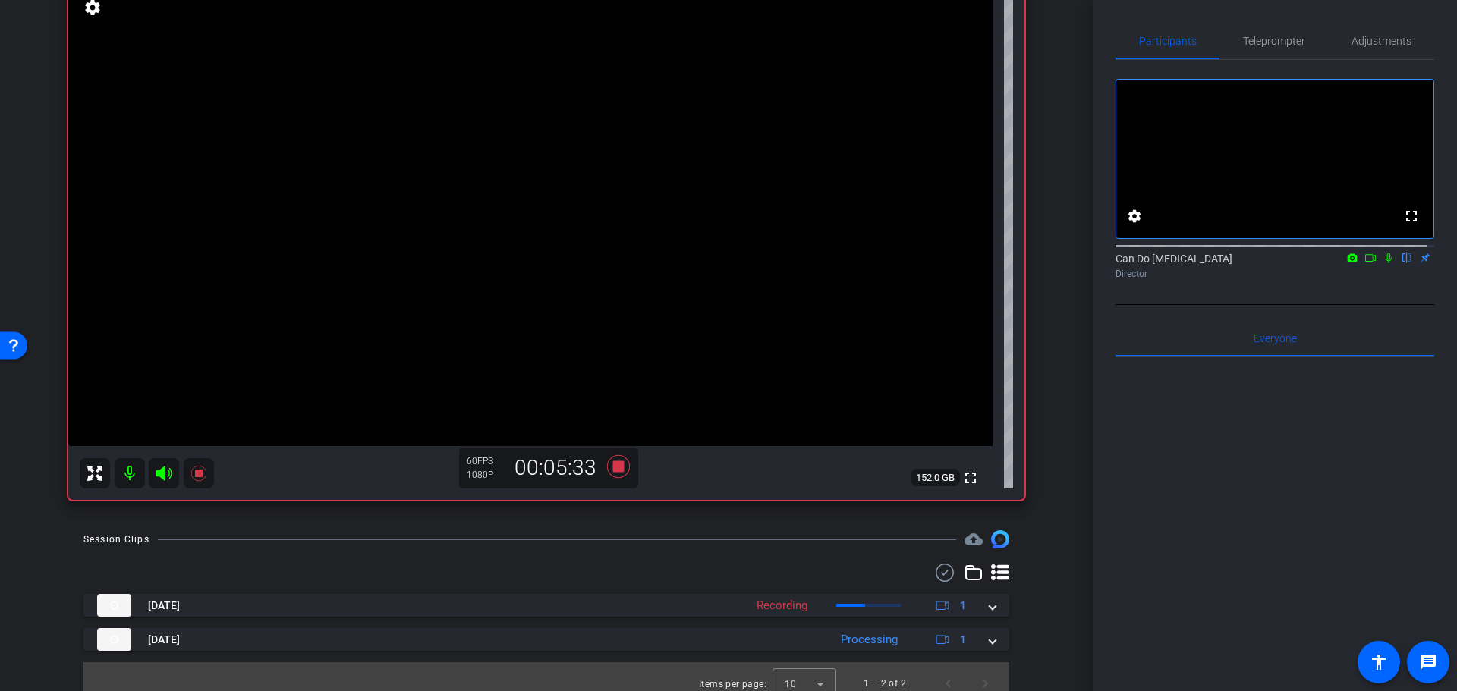
scroll to position [146, 0]
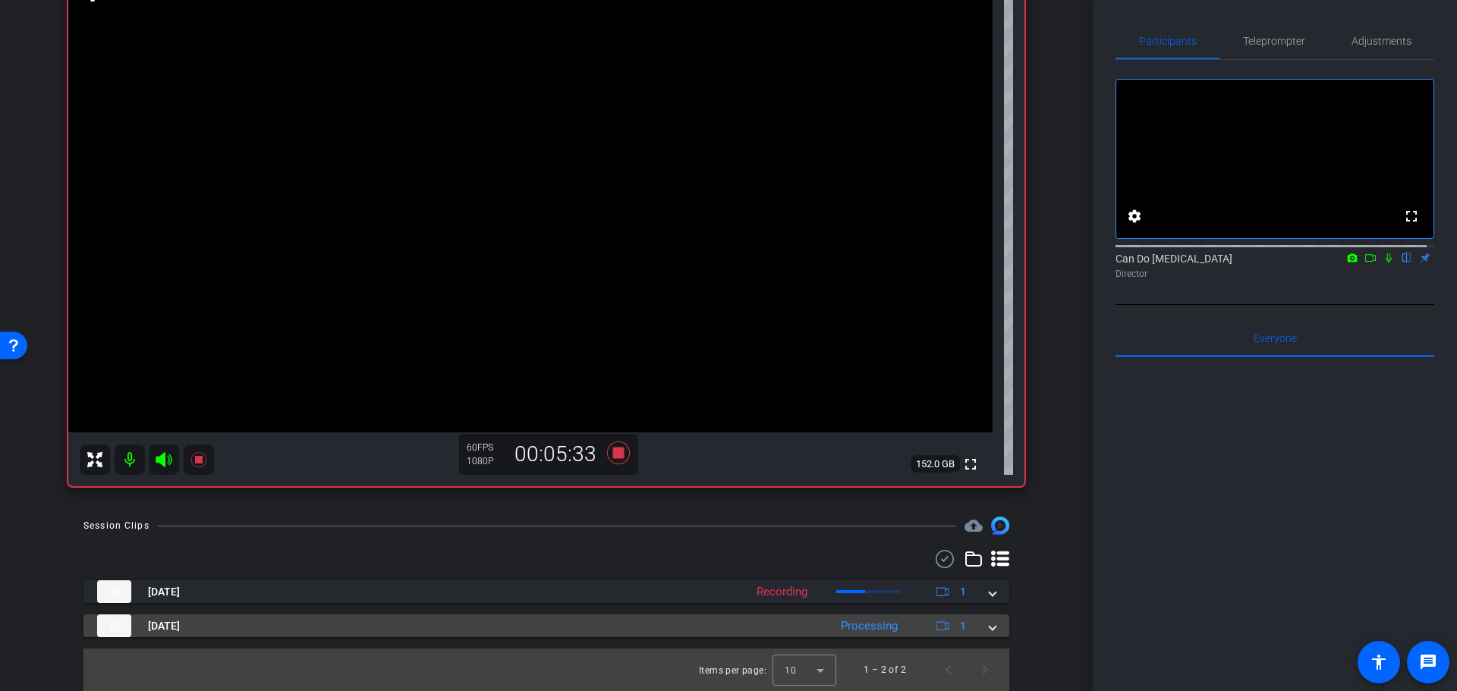
click at [982, 634] on mat-expansion-panel-header "Oct 9, 2025 Processing 1" at bounding box center [546, 626] width 926 height 23
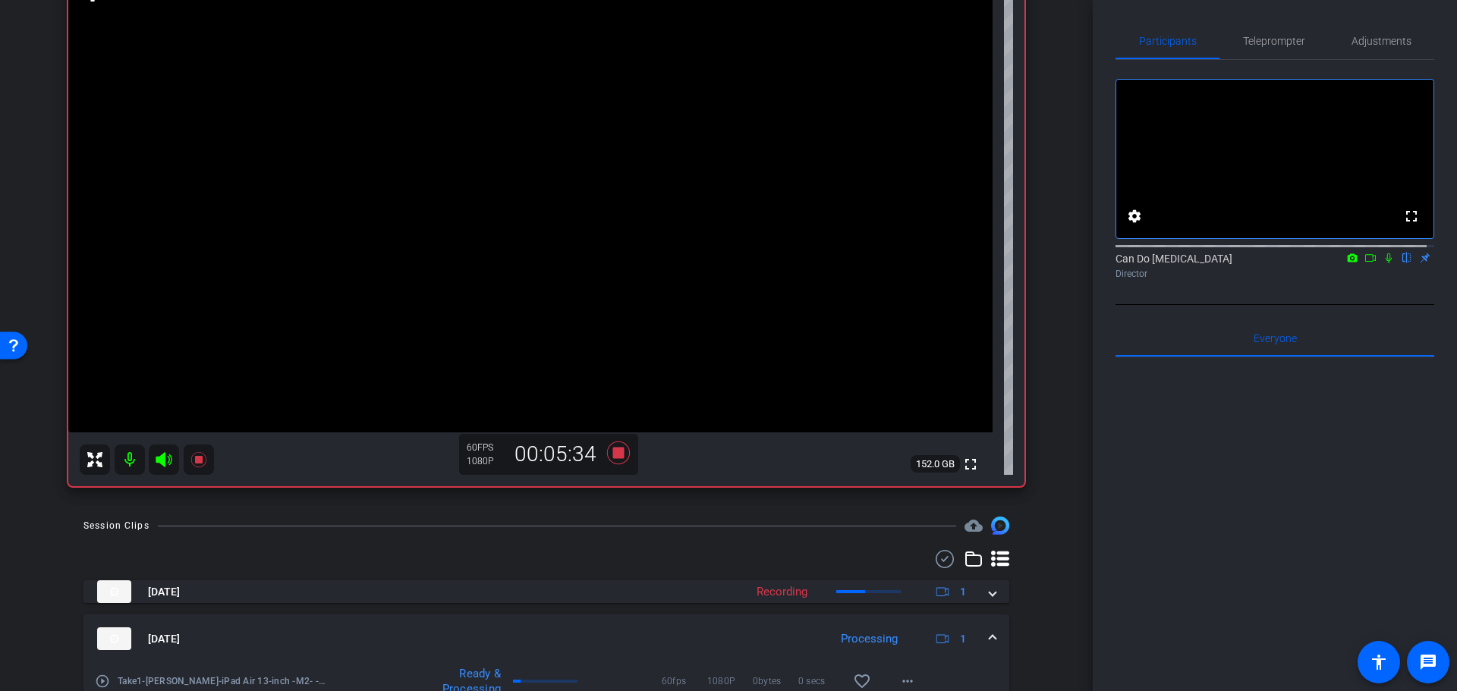
click at [989, 631] on span at bounding box center [992, 639] width 6 height 16
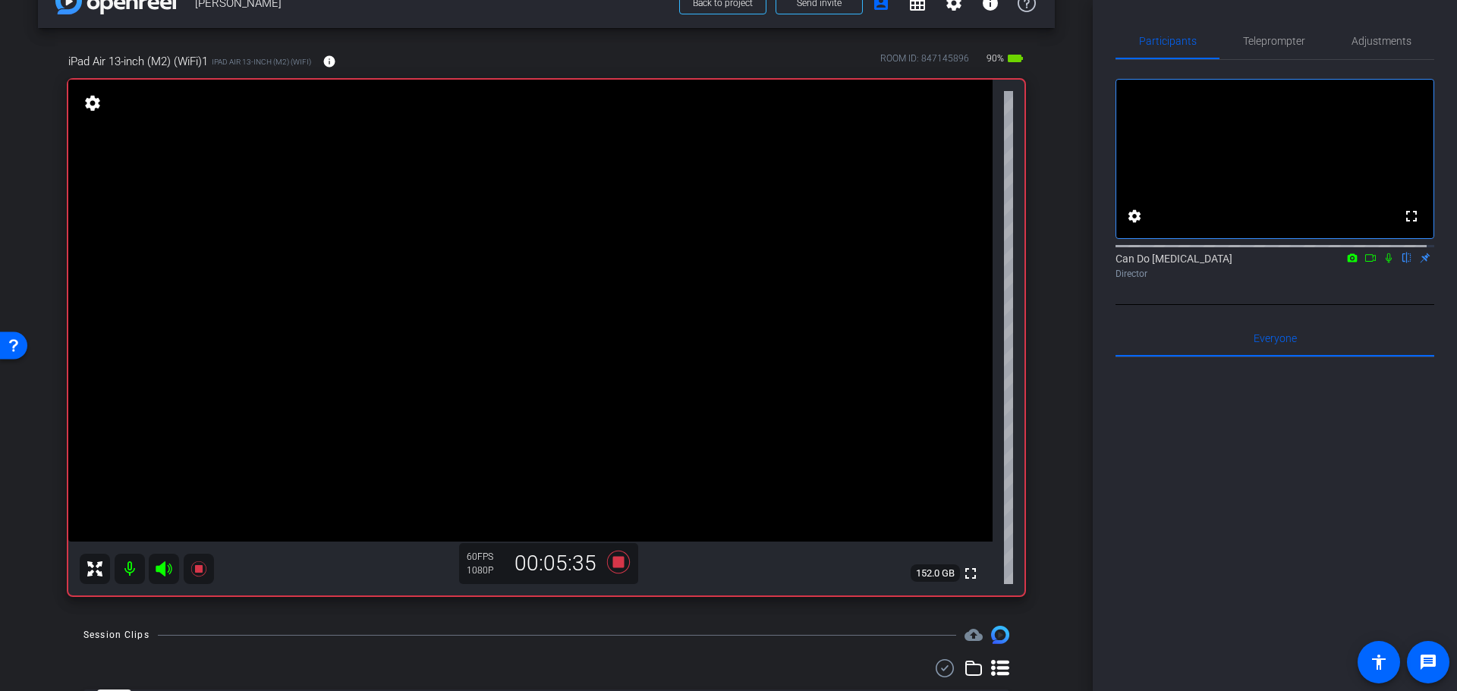
scroll to position [0, 0]
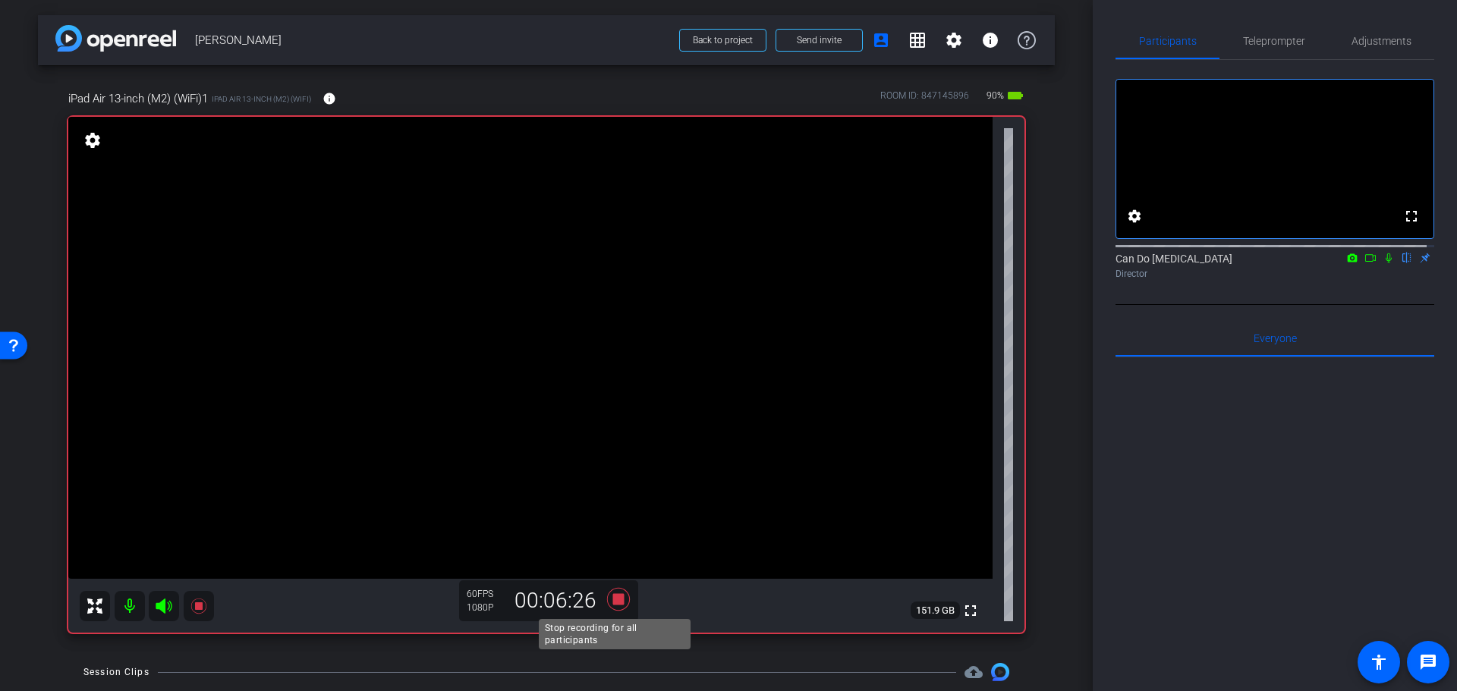
click at [618, 601] on icon at bounding box center [618, 599] width 23 height 23
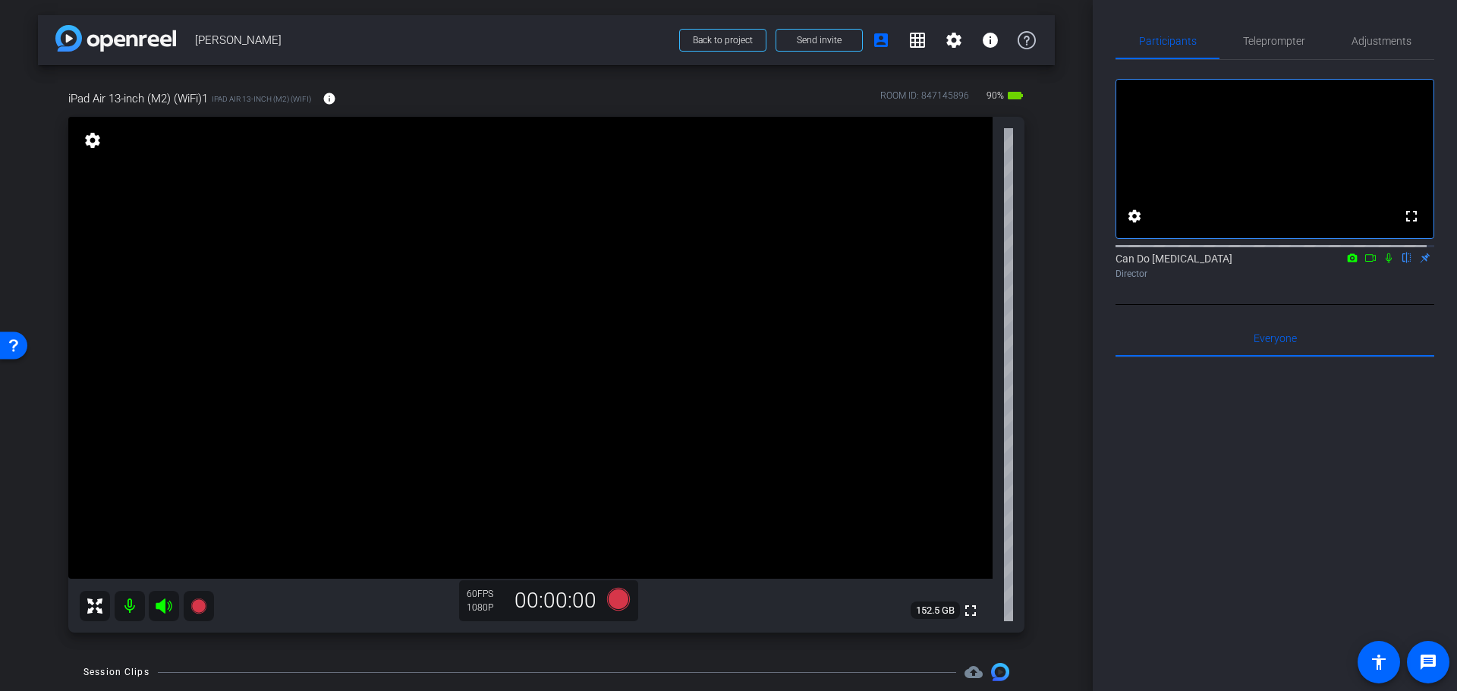
click at [1075, 541] on div "arrow_back Anjelica Back to project Send invite account_box grid_on settings in…" at bounding box center [546, 345] width 1093 height 691
drag, startPoint x: 1077, startPoint y: 456, endPoint x: 1067, endPoint y: 461, distance: 11.2
click at [1067, 461] on div "arrow_back Anjelica Back to project Send invite account_box grid_on settings in…" at bounding box center [546, 345] width 1093 height 691
click at [1040, 518] on div "iPad Air 13-inch (M2) (WiFi)1 iPad Air 13-inch (M2) (WiFi) info ROOM ID: 847145…" at bounding box center [546, 356] width 1017 height 583
click at [1060, 466] on div "arrow_back Anjelica Back to project Send invite account_box grid_on settings in…" at bounding box center [546, 345] width 1093 height 691
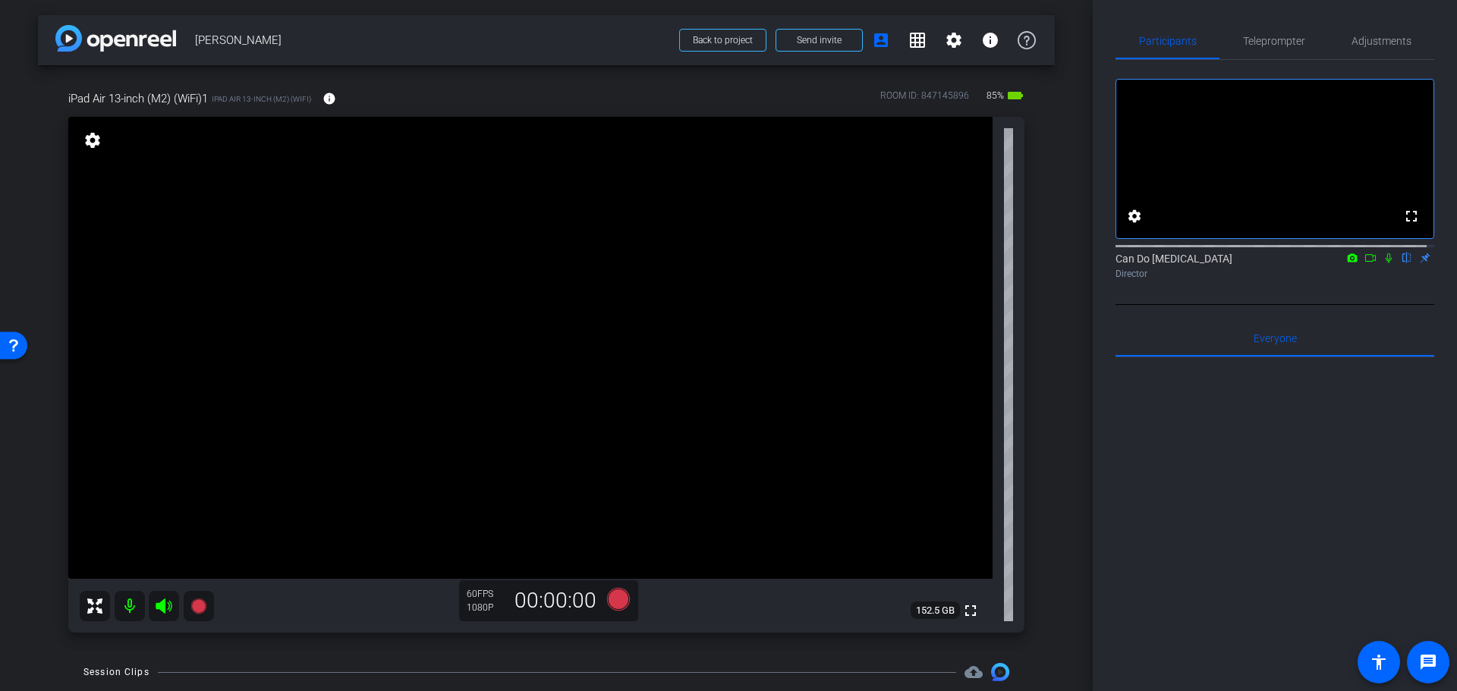
click at [1040, 459] on div "iPad Air 13-inch (M2) (WiFi)1 iPad Air 13-inch (M2) (WiFi) info ROOM ID: 847145…" at bounding box center [546, 356] width 1017 height 583
click at [1044, 448] on div "iPad Air 13-inch (M2) (WiFi)1 iPad Air 13-inch (M2) (WiFi) info ROOM ID: 847145…" at bounding box center [546, 356] width 1017 height 583
click at [1062, 424] on div "arrow_back Anjelica Back to project Send invite account_box grid_on settings in…" at bounding box center [546, 345] width 1093 height 691
click at [1048, 442] on div "arrow_back Anjelica Back to project Send invite account_box grid_on settings in…" at bounding box center [546, 345] width 1093 height 691
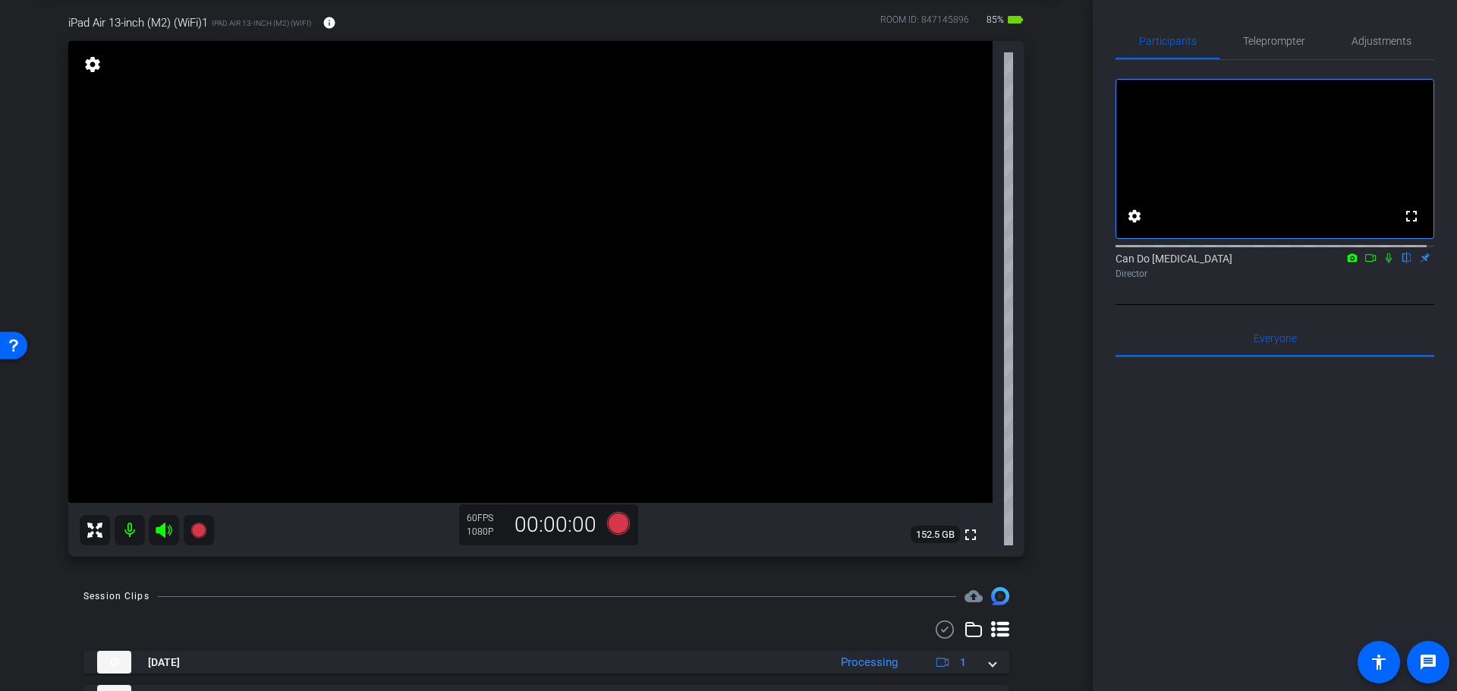
click at [1386, 263] on icon at bounding box center [1389, 258] width 6 height 10
click at [1364, 263] on icon at bounding box center [1370, 258] width 12 height 11
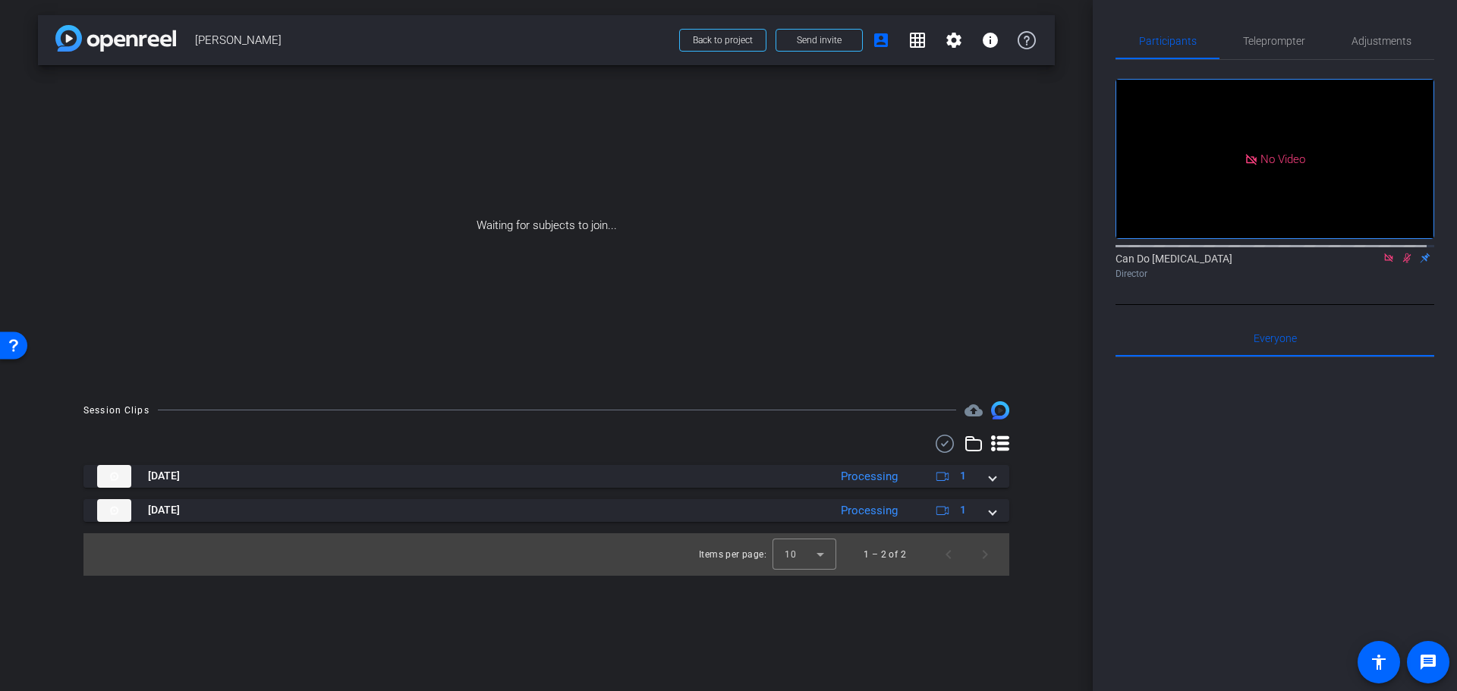
scroll to position [0, 0]
